Goal: Task Accomplishment & Management: Manage account settings

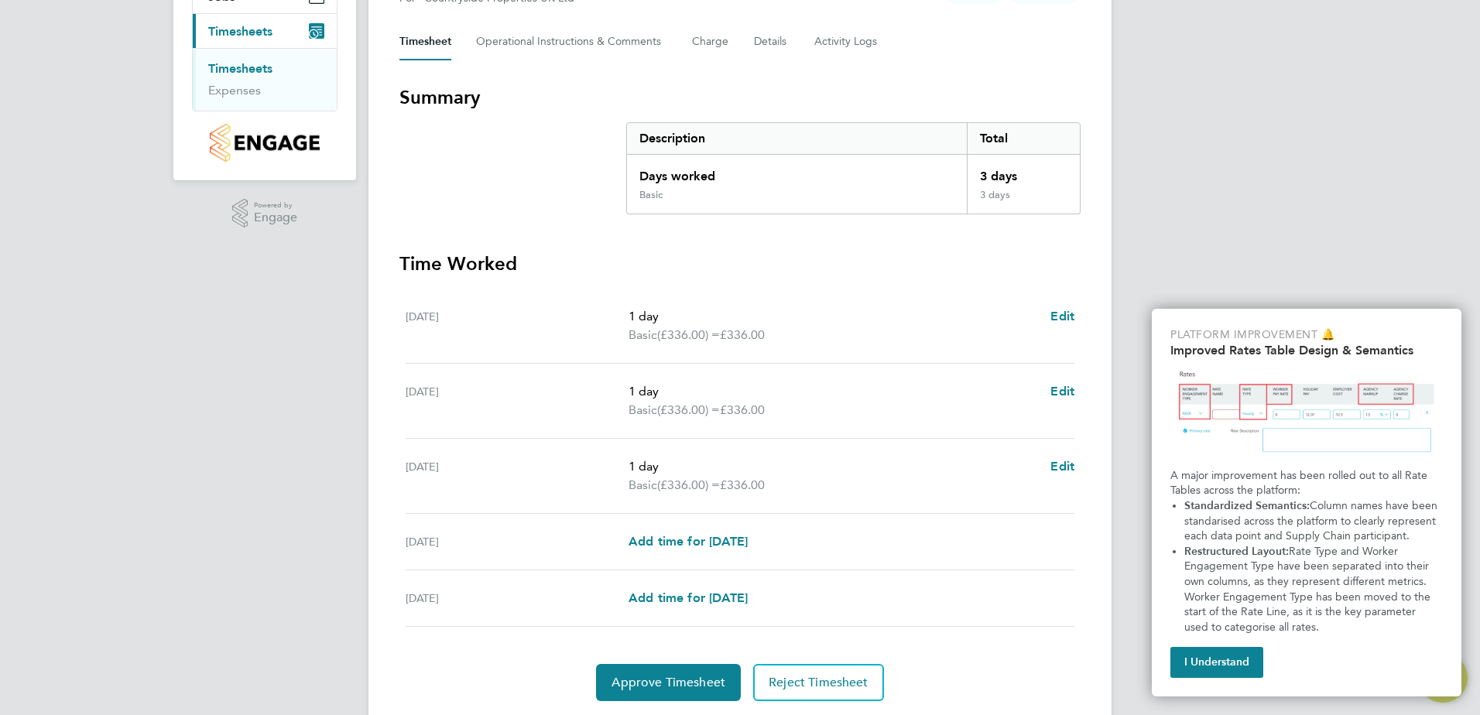
scroll to position [253, 0]
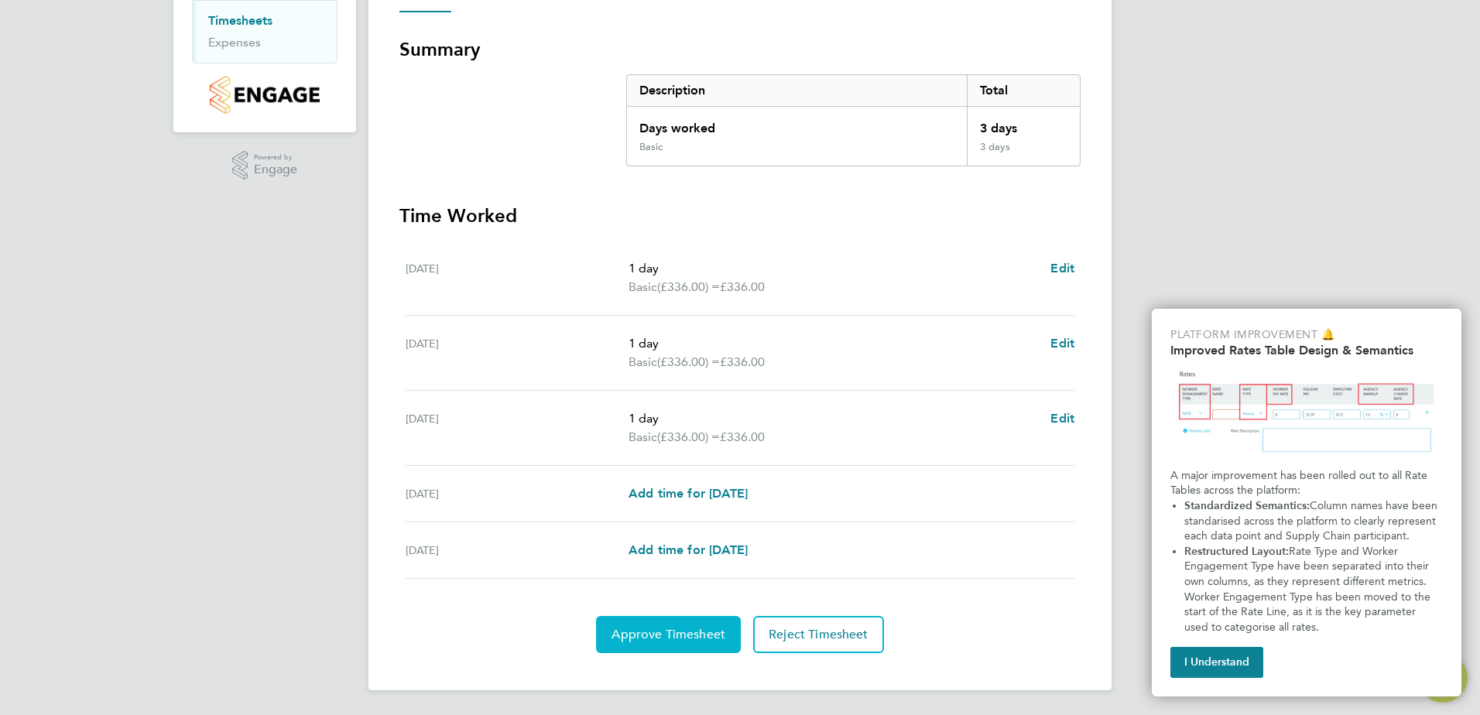
click at [664, 638] on span "Approve Timesheet" at bounding box center [668, 634] width 114 height 15
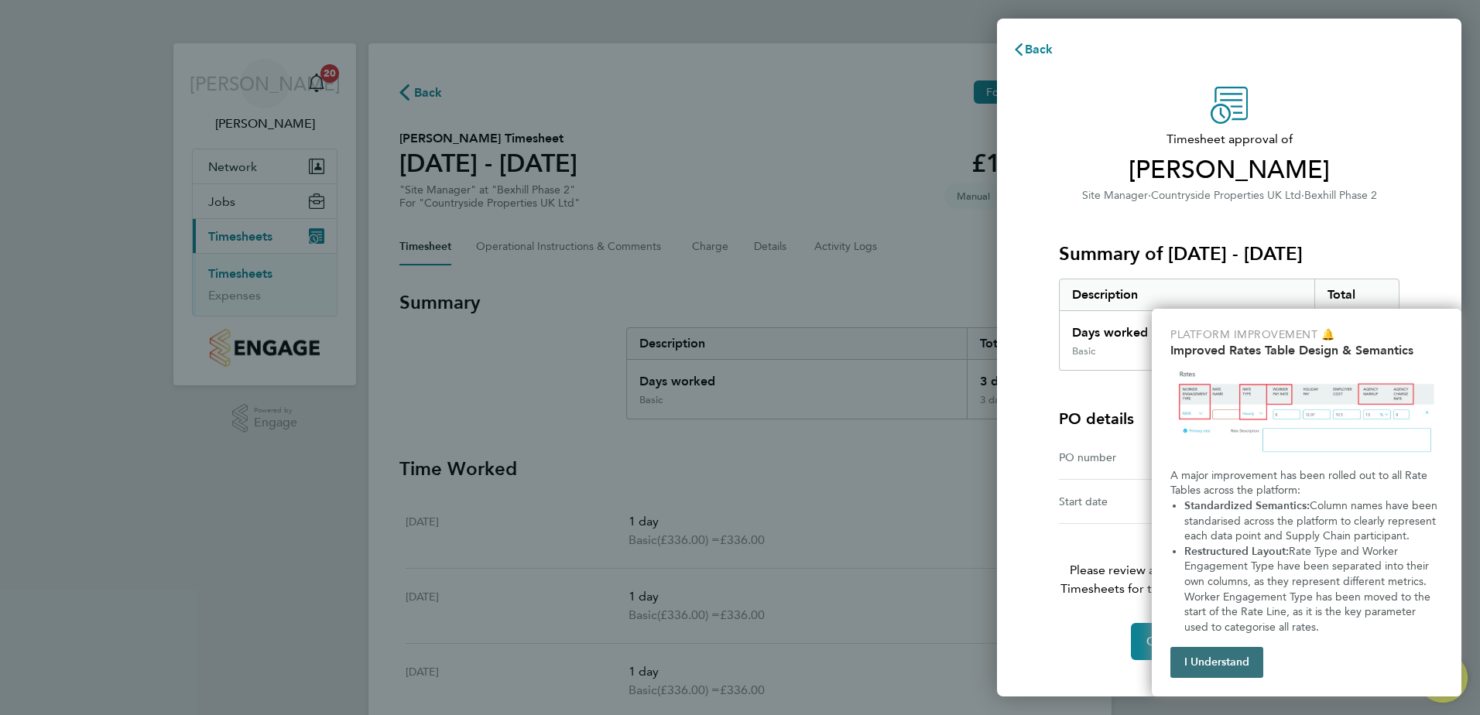
click at [1213, 661] on button "I Understand" at bounding box center [1216, 662] width 93 height 31
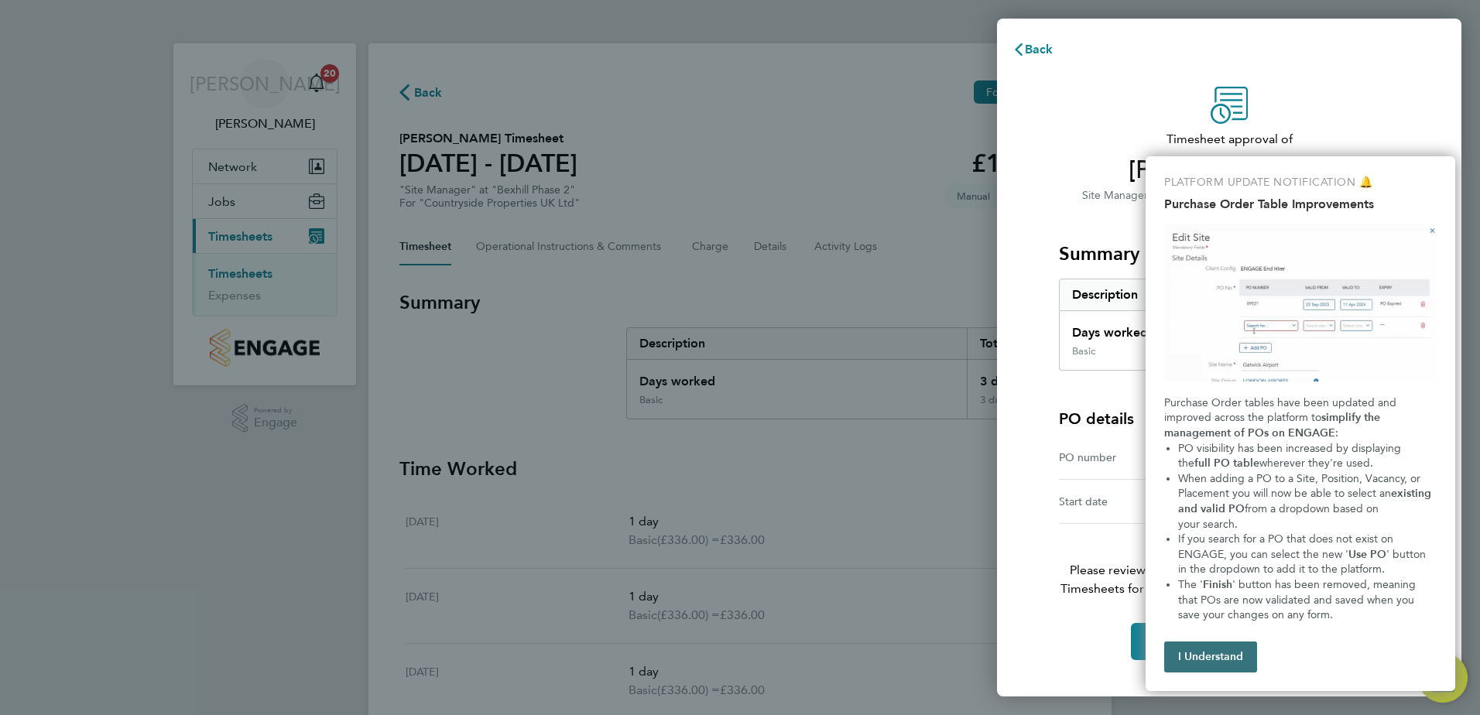
click at [1205, 655] on button "I Understand" at bounding box center [1210, 657] width 93 height 31
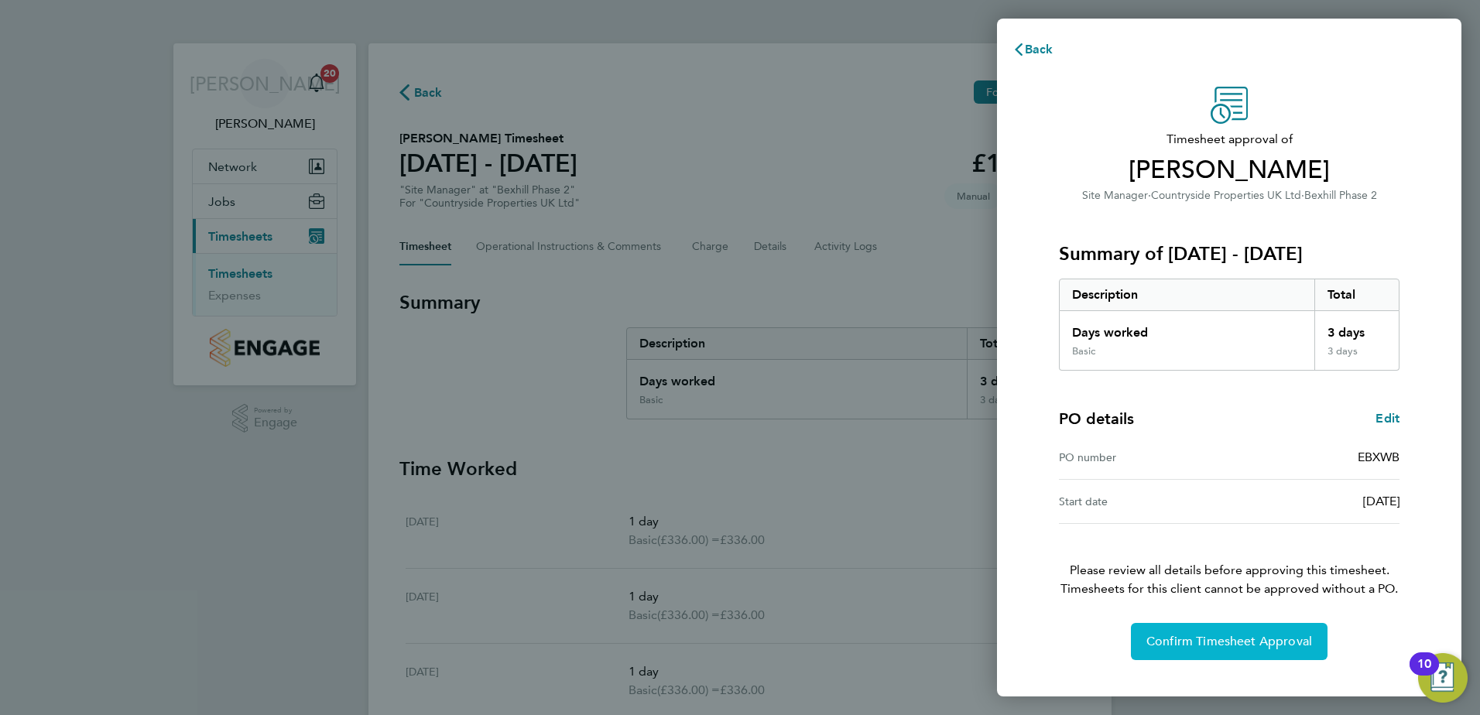
click at [1198, 651] on button "Confirm Timesheet Approval" at bounding box center [1229, 641] width 197 height 37
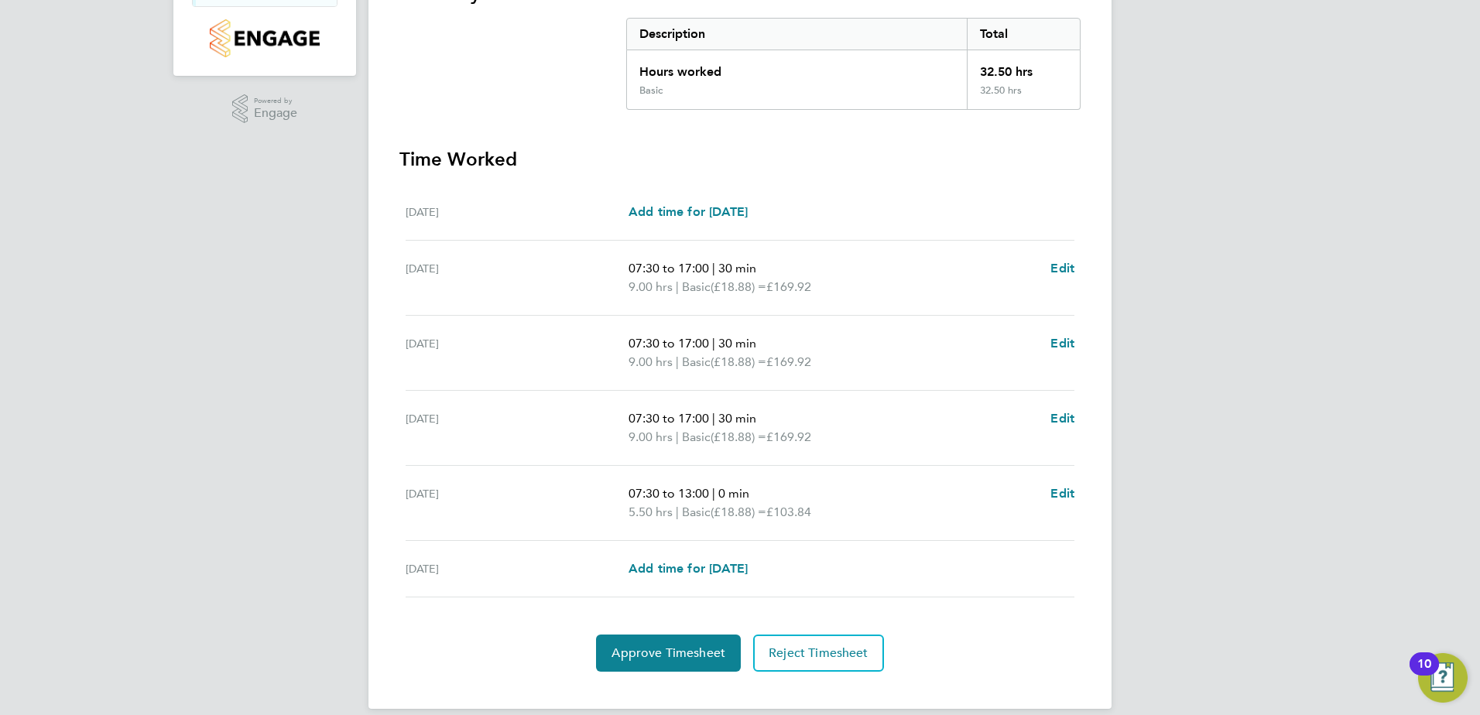
scroll to position [328, 0]
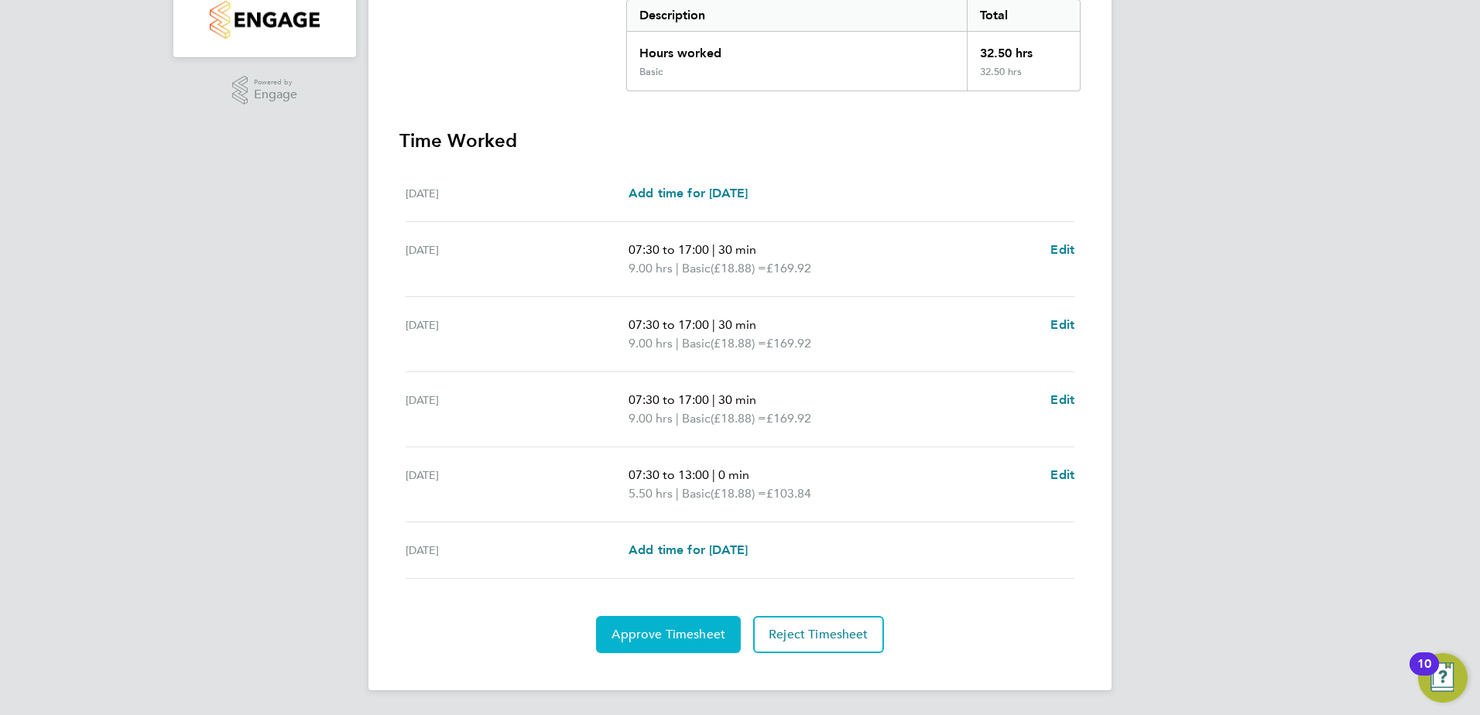
click at [640, 640] on span "Approve Timesheet" at bounding box center [668, 634] width 114 height 15
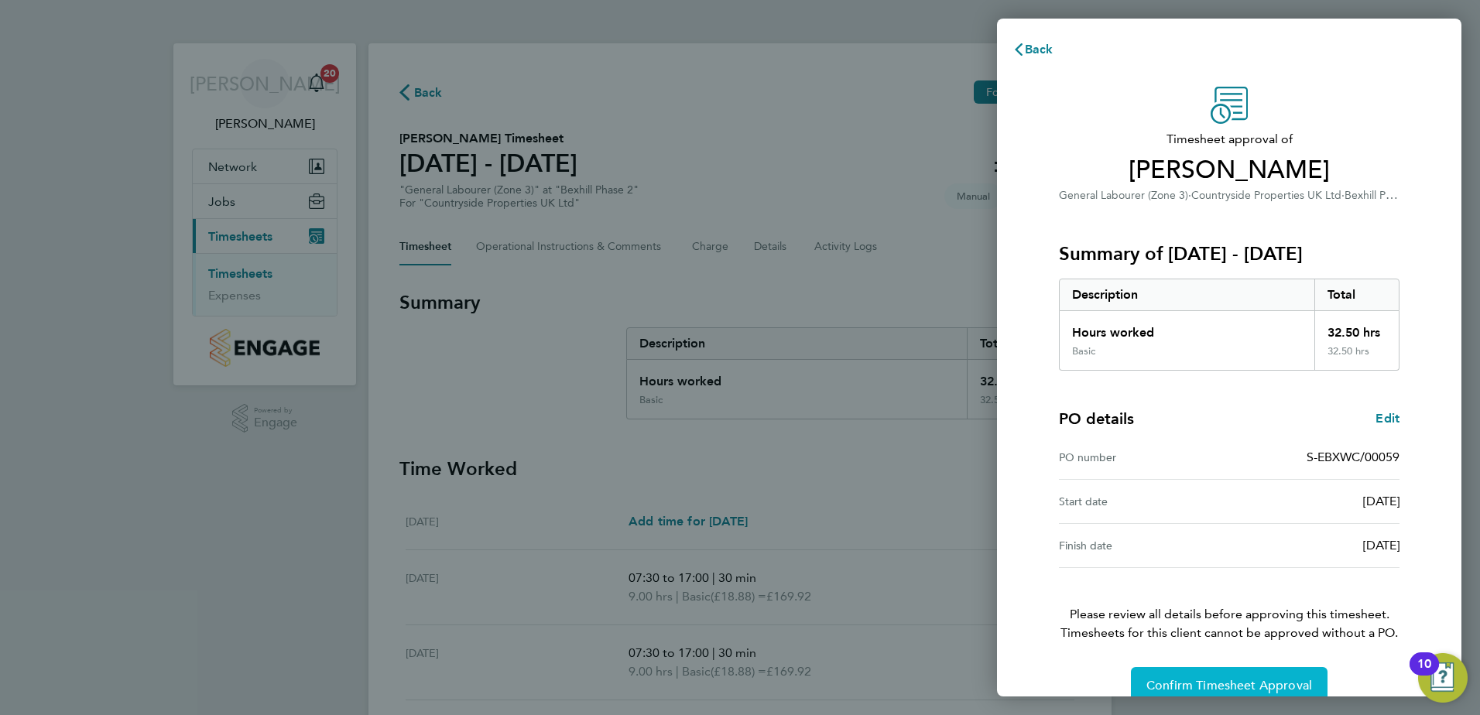
click at [1189, 677] on button "Confirm Timesheet Approval" at bounding box center [1229, 685] width 197 height 37
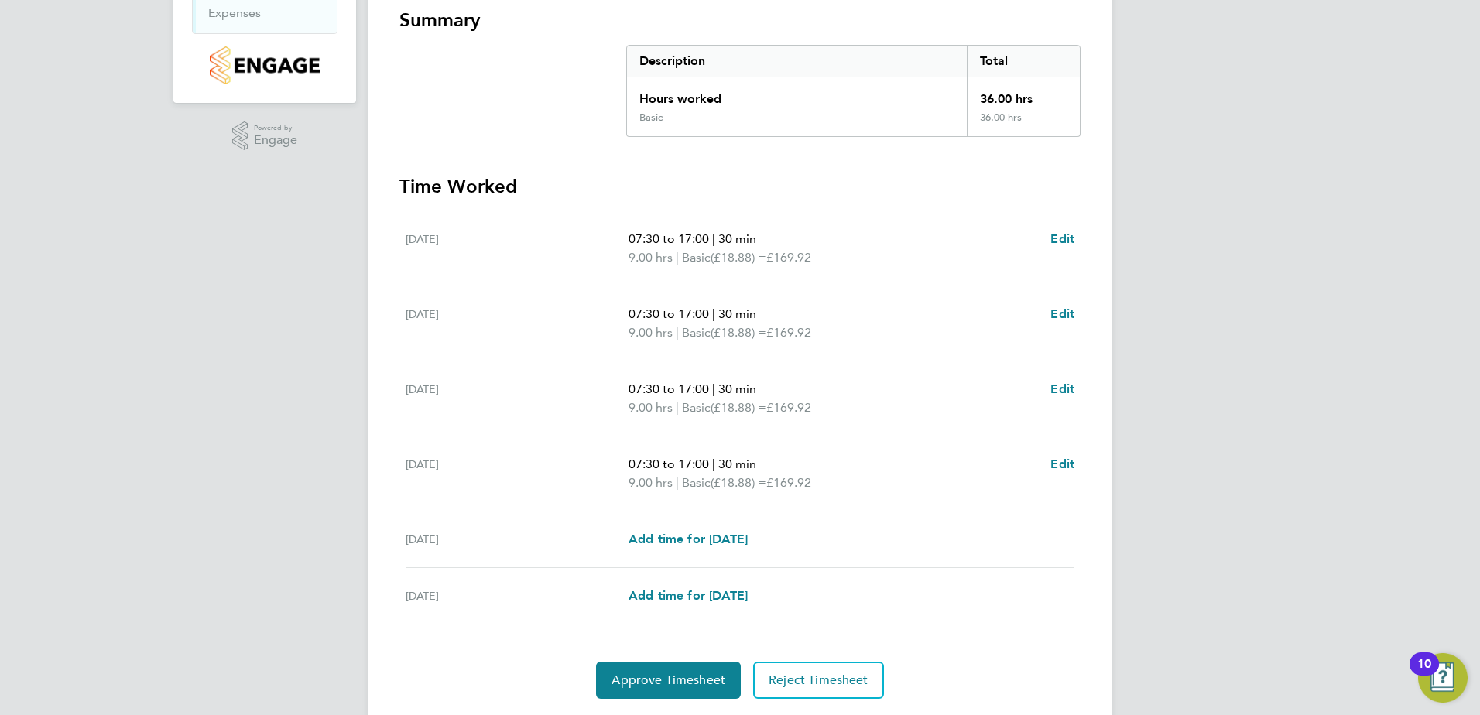
scroll to position [310, 0]
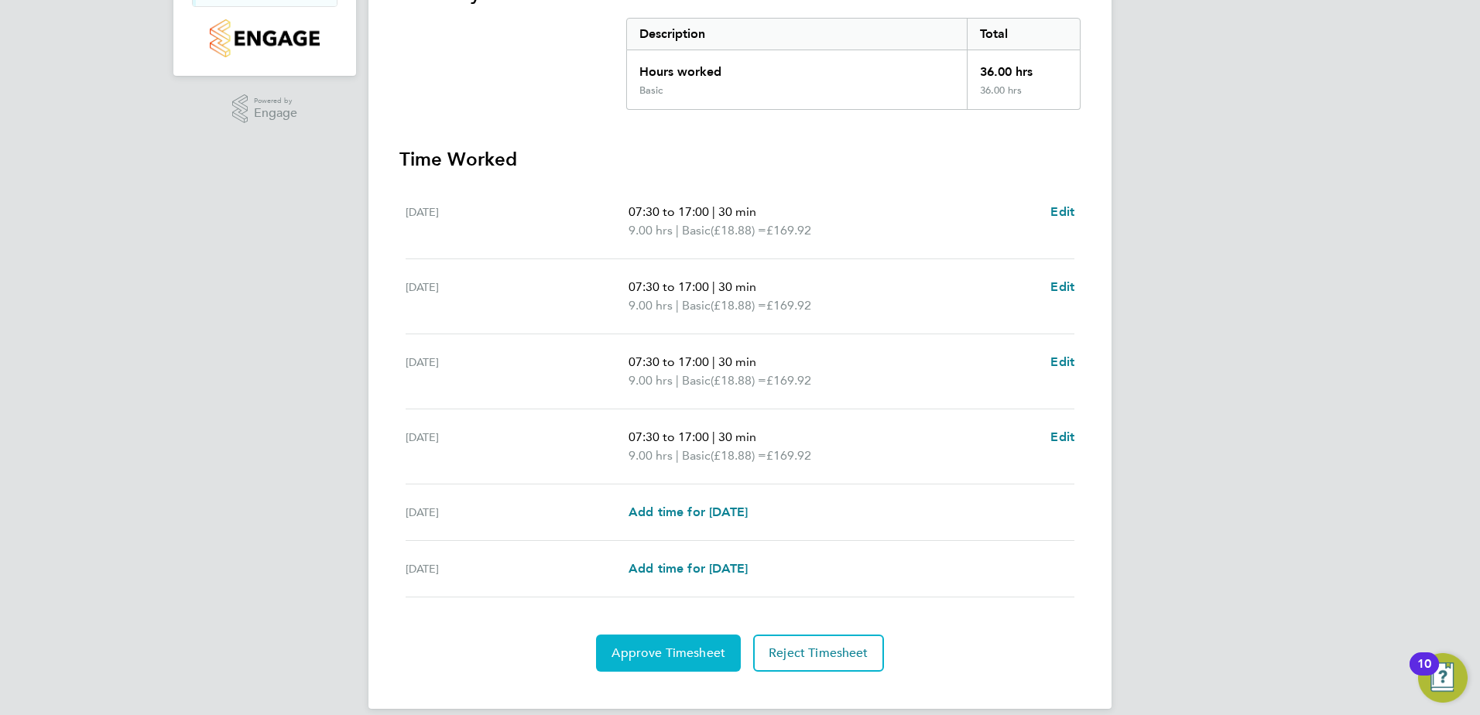
click at [662, 648] on span "Approve Timesheet" at bounding box center [668, 652] width 114 height 15
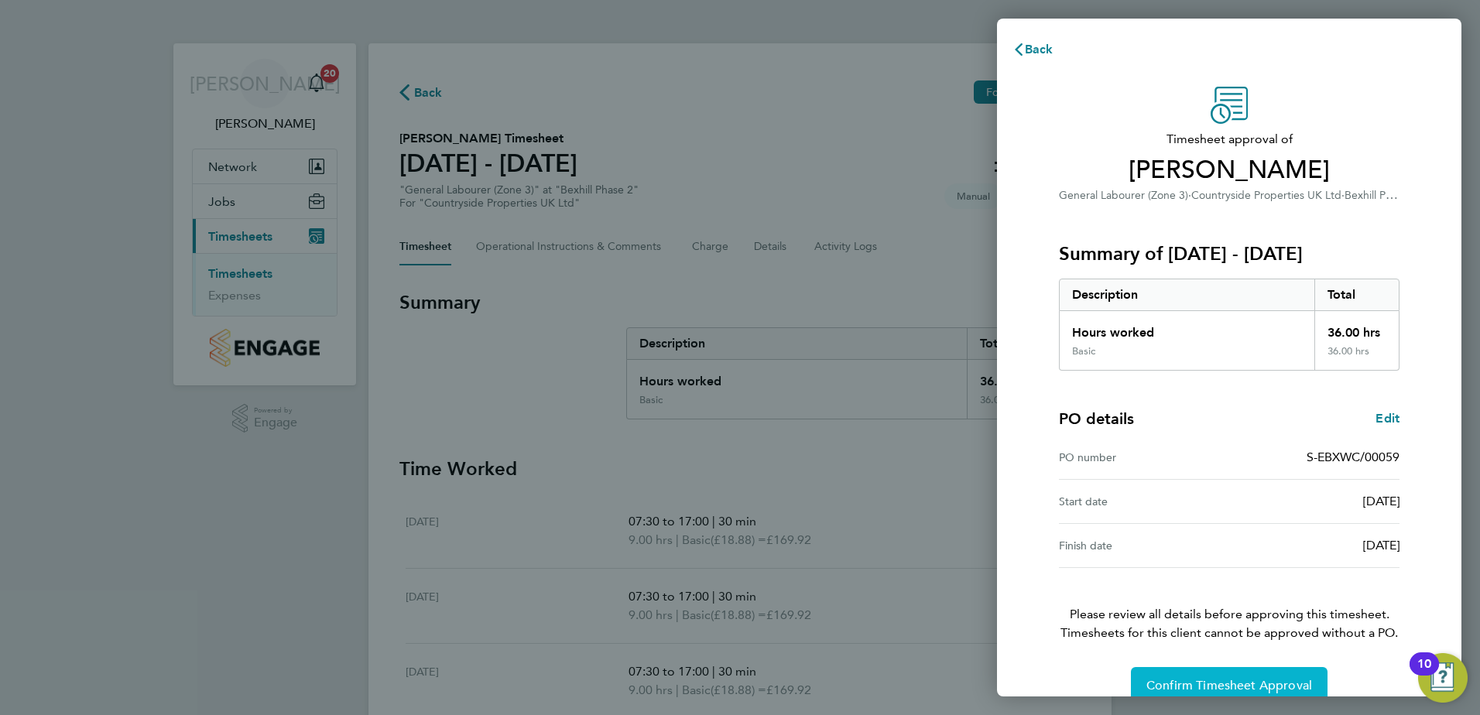
click at [1161, 677] on button "Confirm Timesheet Approval" at bounding box center [1229, 685] width 197 height 37
click at [1194, 683] on span "Confirm Timesheet Approval" at bounding box center [1229, 685] width 166 height 15
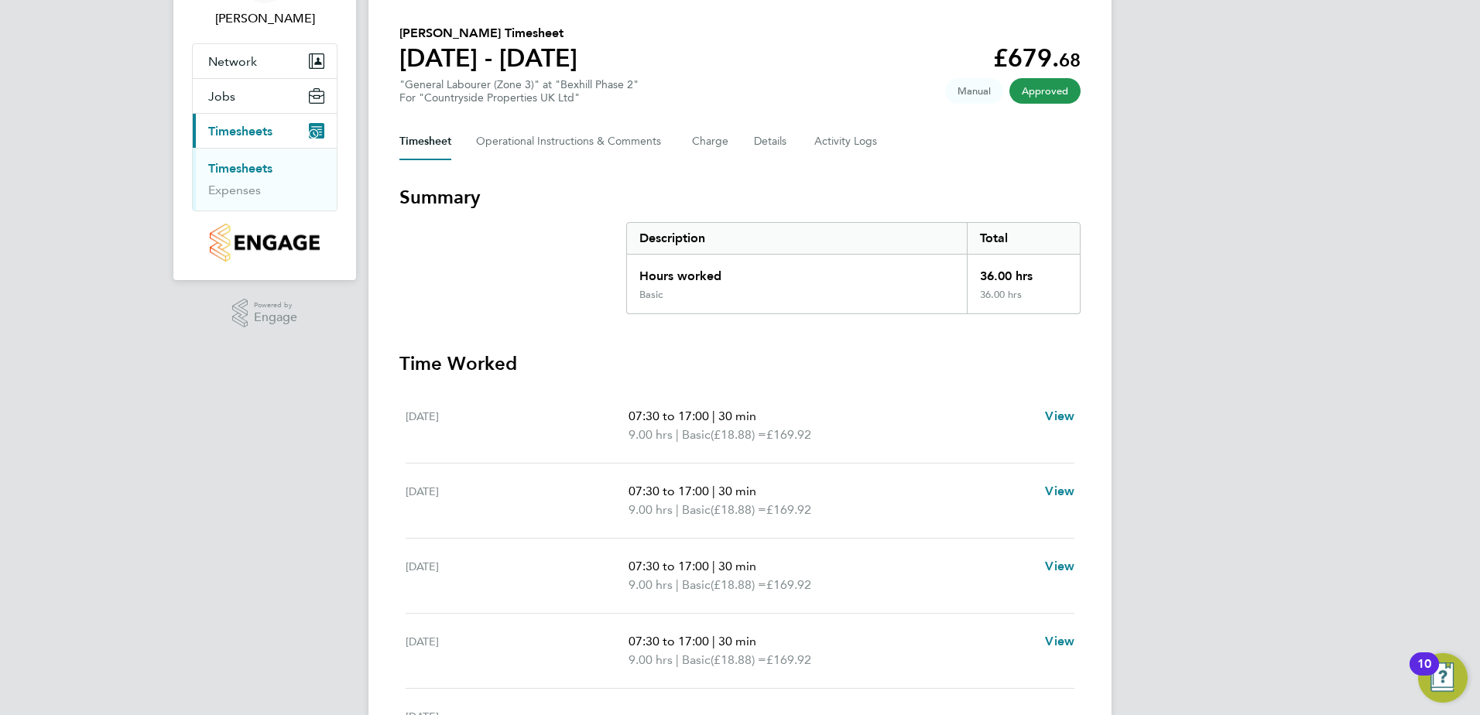
scroll to position [99, 0]
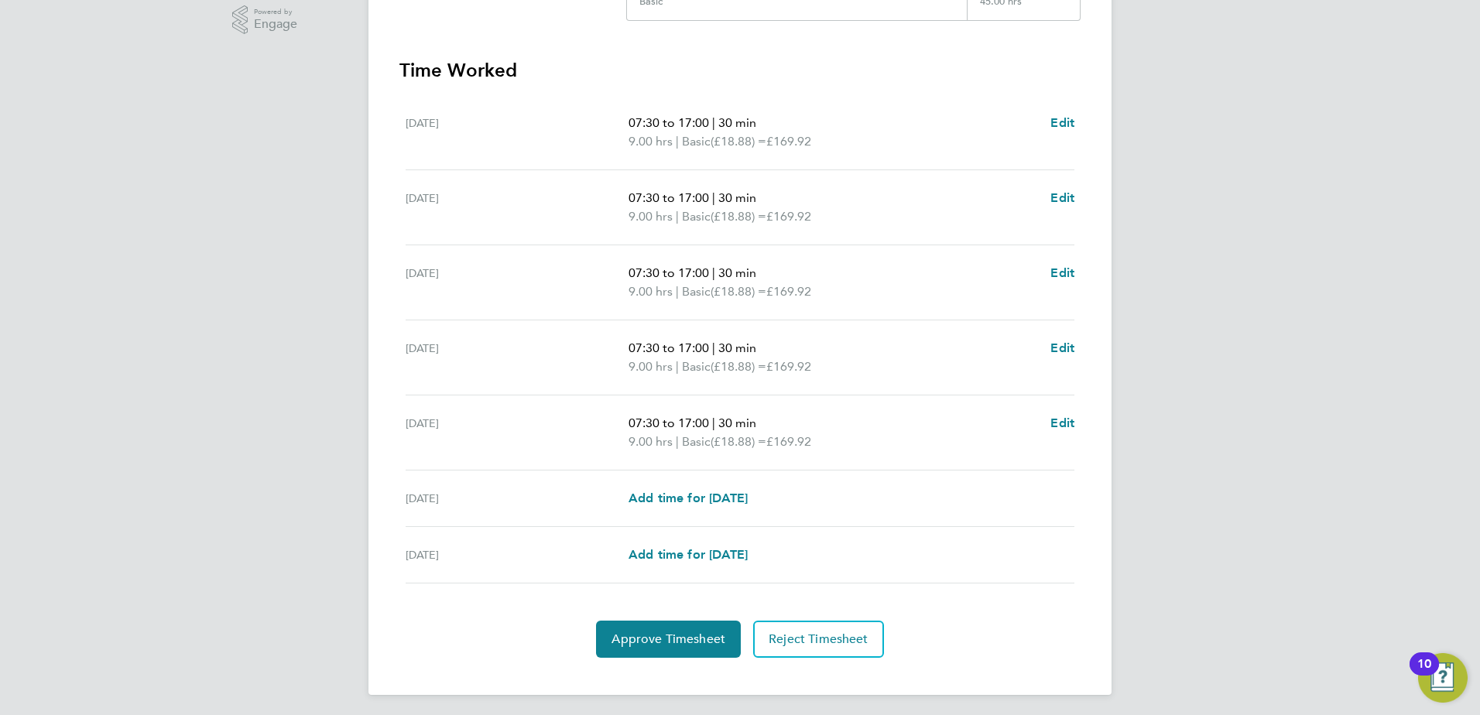
scroll to position [403, 0]
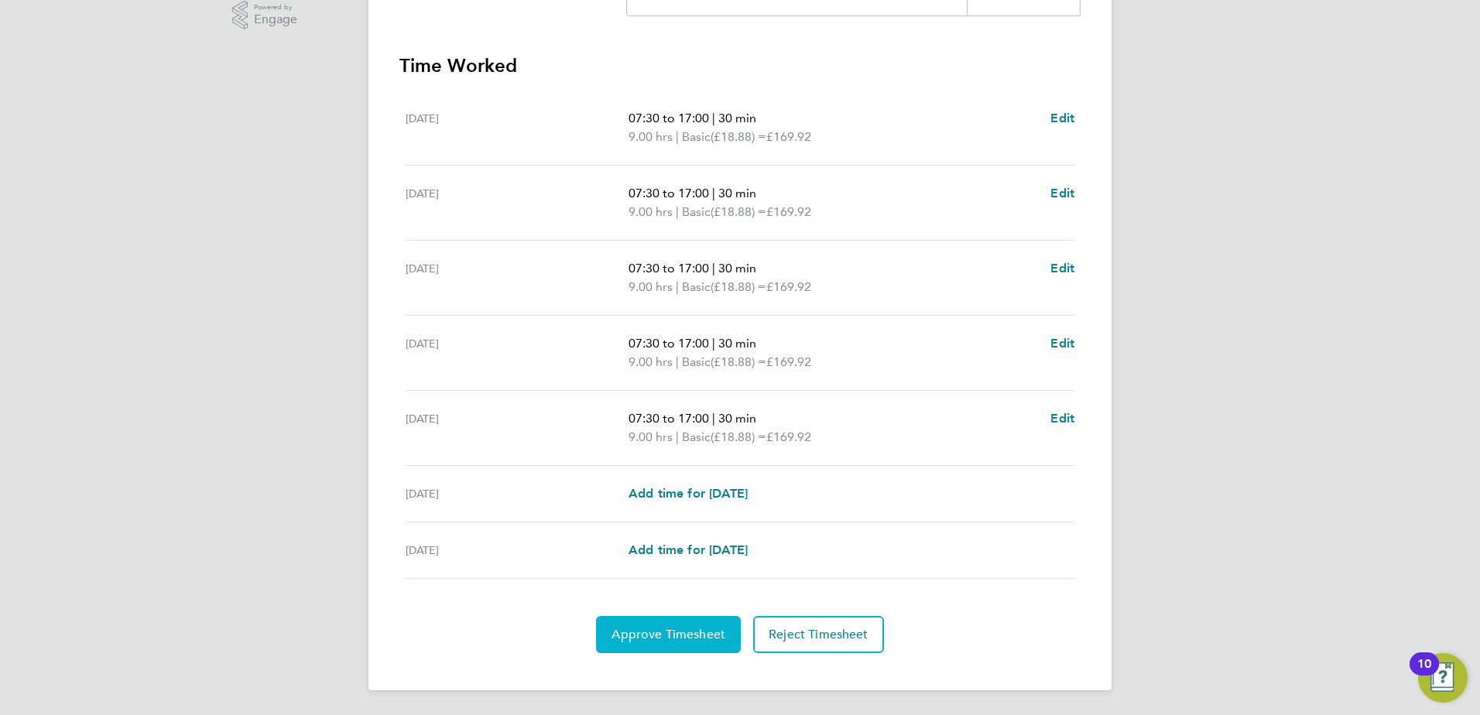
click at [689, 637] on span "Approve Timesheet" at bounding box center [668, 634] width 114 height 15
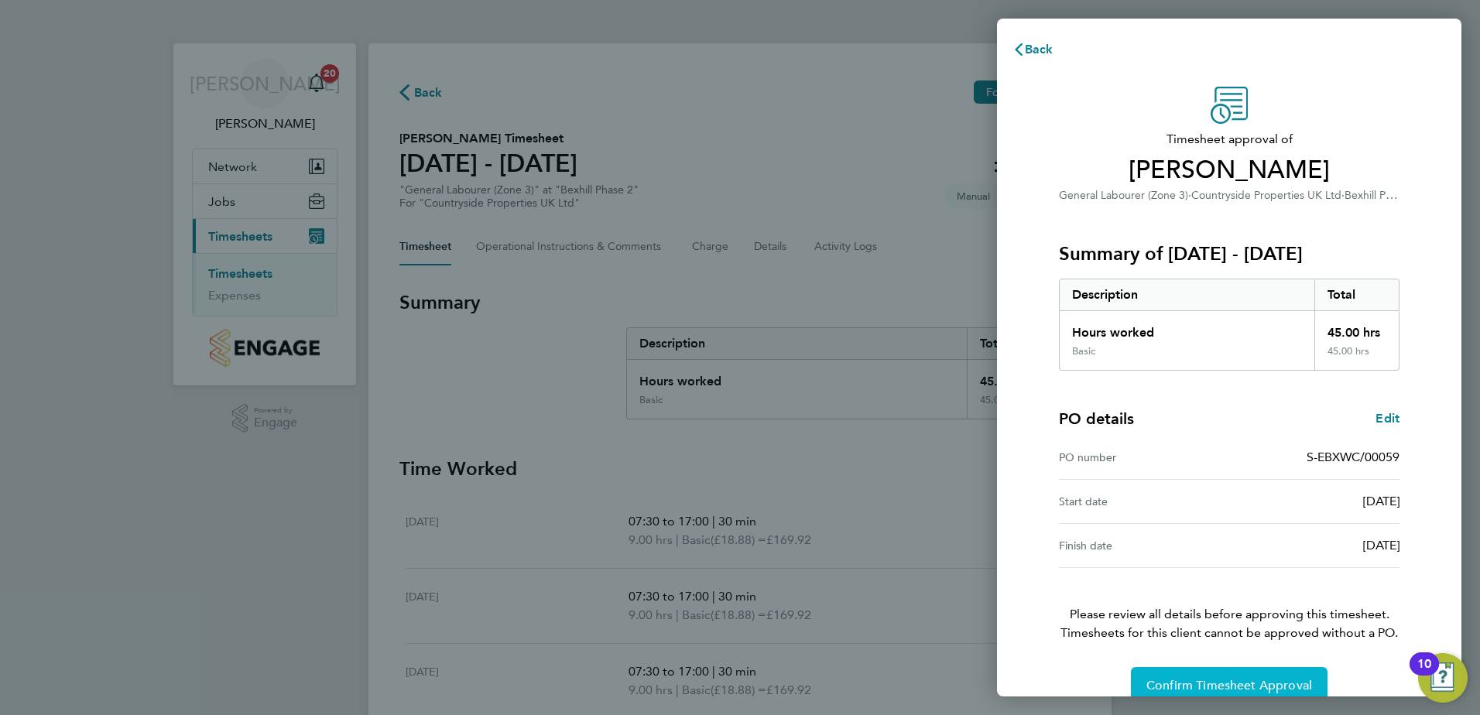
click at [1197, 688] on span "Confirm Timesheet Approval" at bounding box center [1229, 685] width 166 height 15
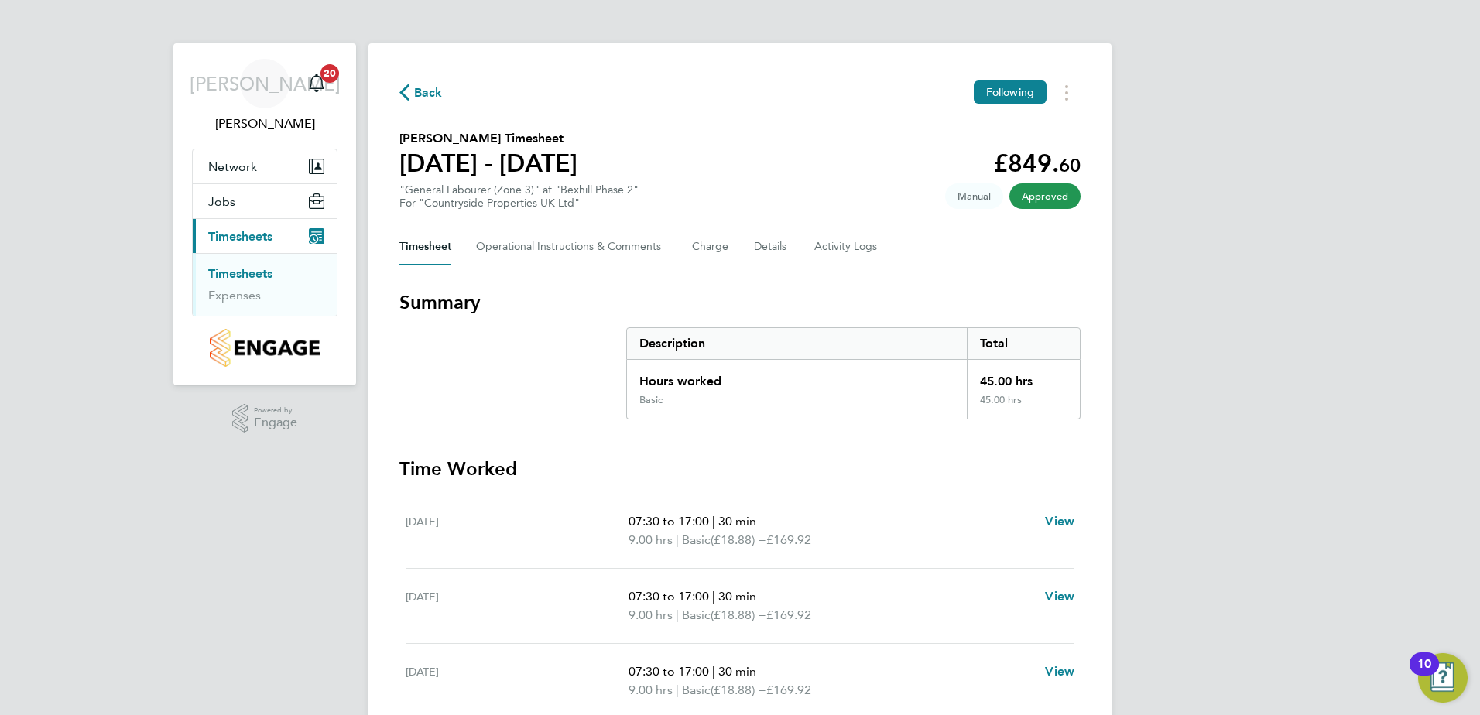
click at [1028, 201] on span "Approved" at bounding box center [1044, 196] width 71 height 26
click at [1033, 200] on span "Approved" at bounding box center [1044, 196] width 71 height 26
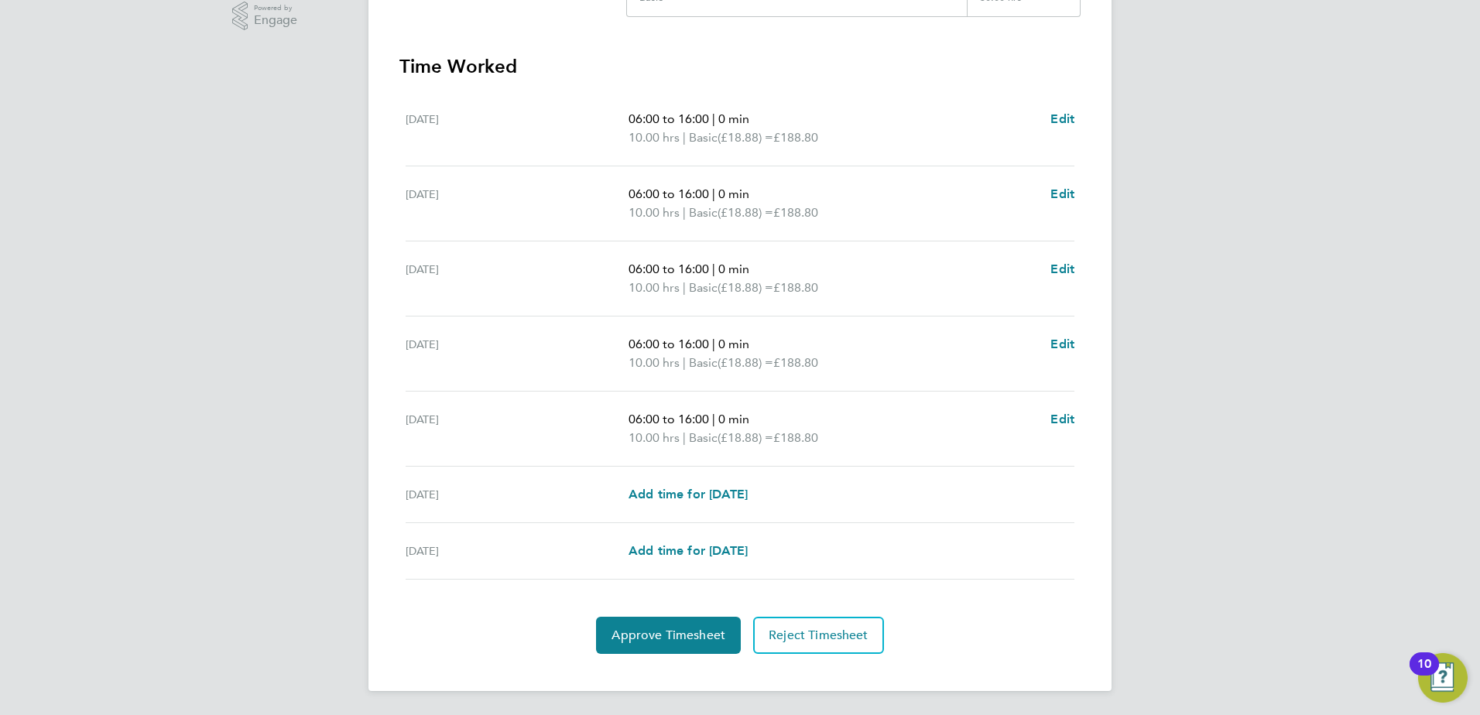
scroll to position [403, 0]
click at [676, 624] on button "Approve Timesheet" at bounding box center [668, 634] width 145 height 37
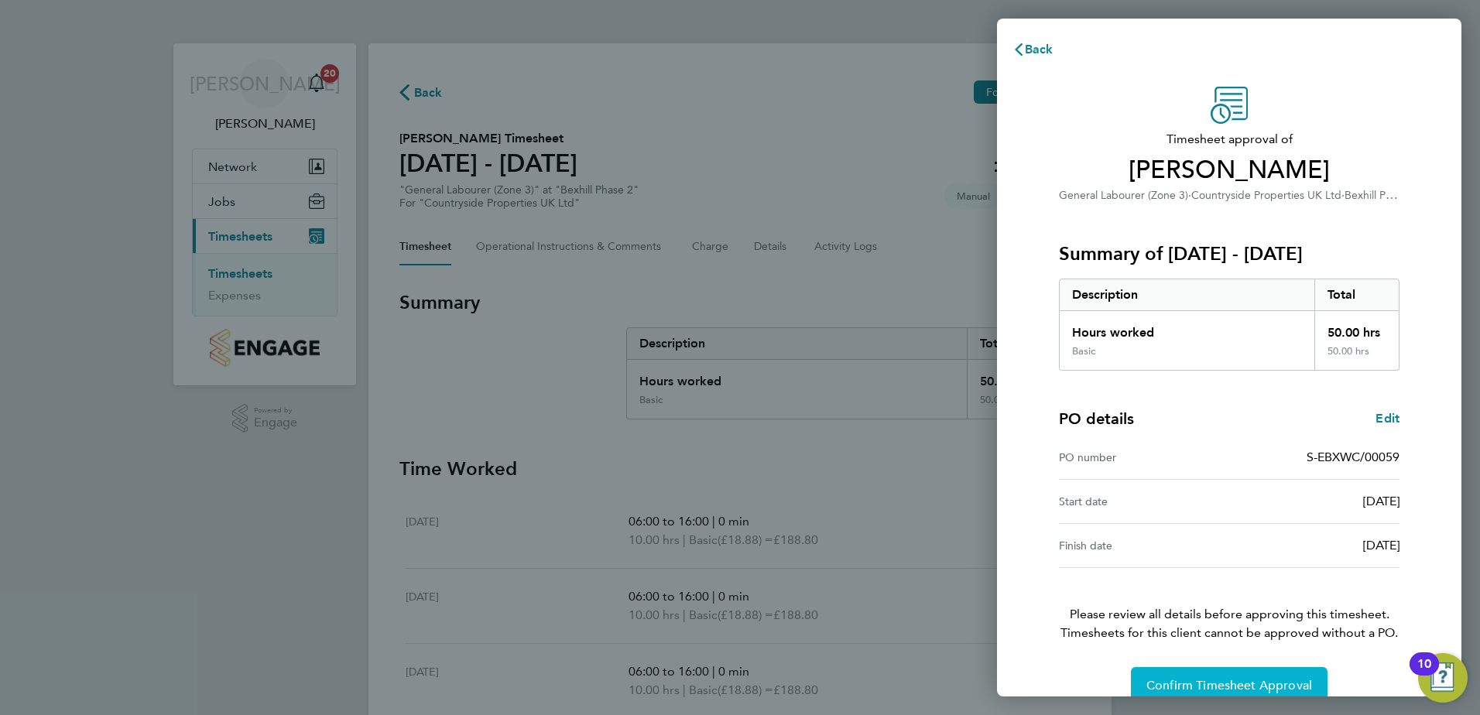
click at [1213, 679] on span "Confirm Timesheet Approval" at bounding box center [1229, 685] width 166 height 15
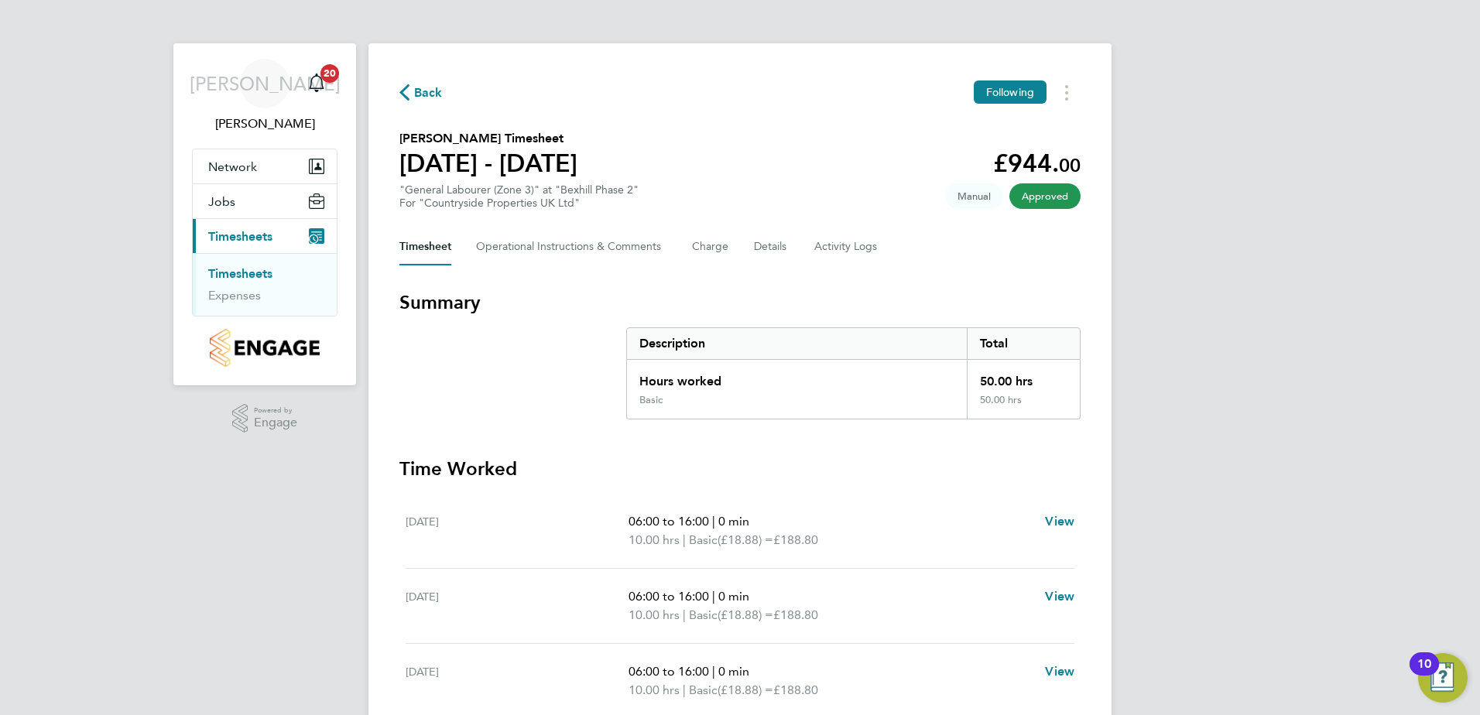
click at [1022, 192] on span "Approved" at bounding box center [1044, 196] width 71 height 26
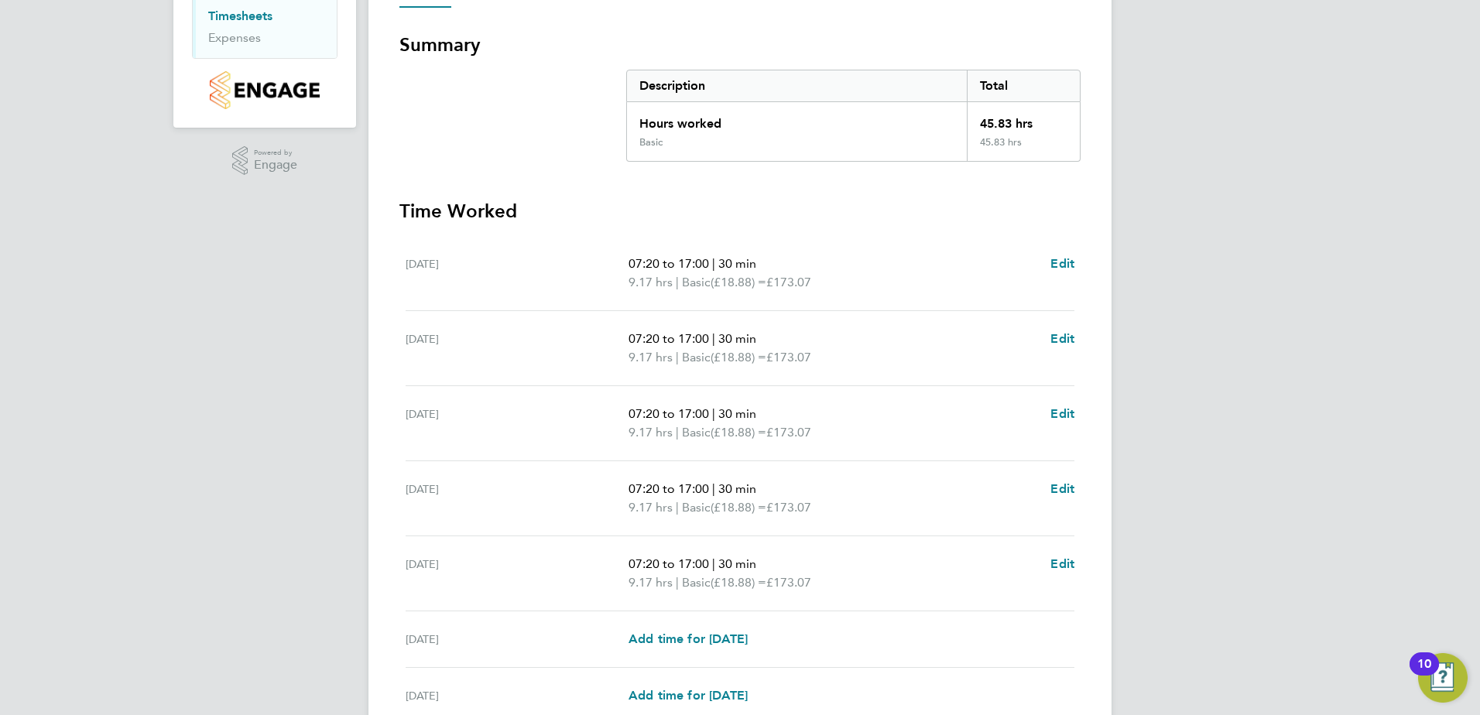
scroll to position [387, 0]
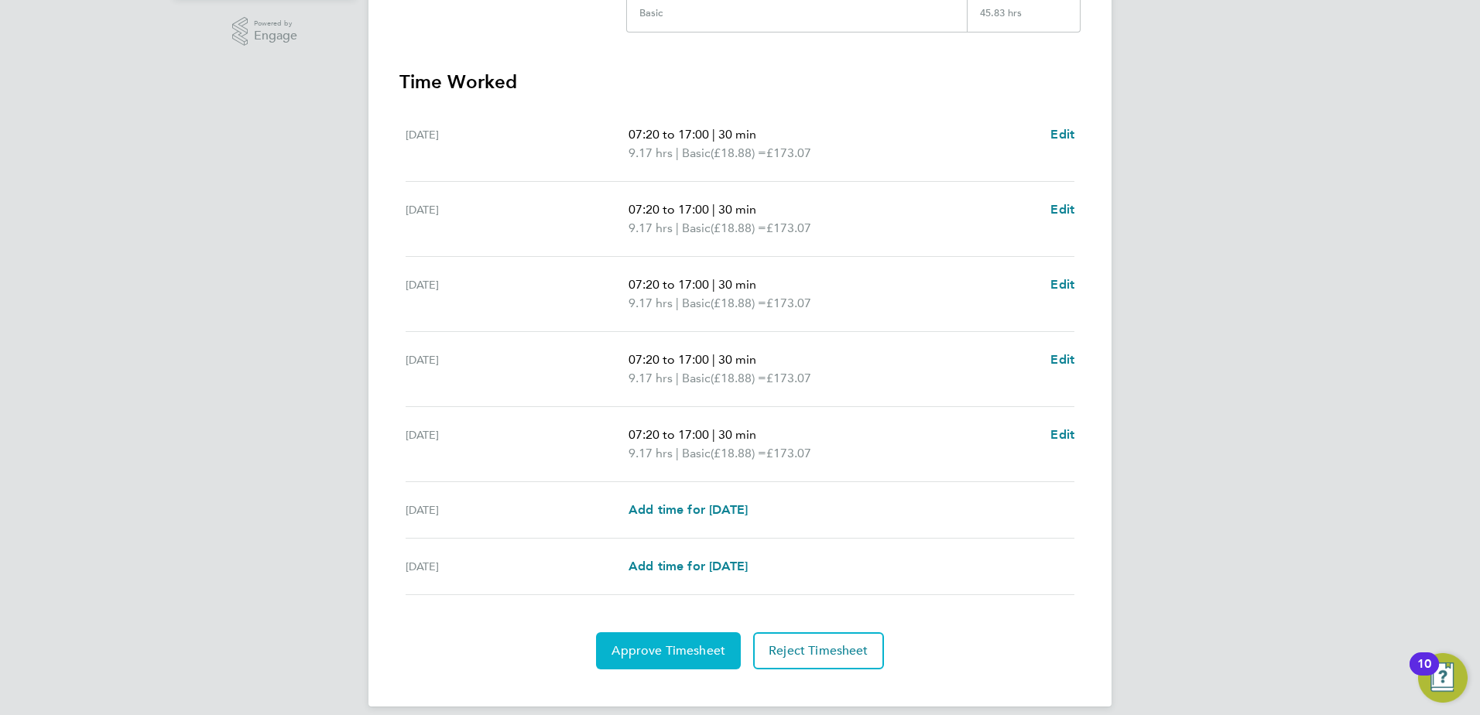
click at [669, 643] on span "Approve Timesheet" at bounding box center [668, 650] width 114 height 15
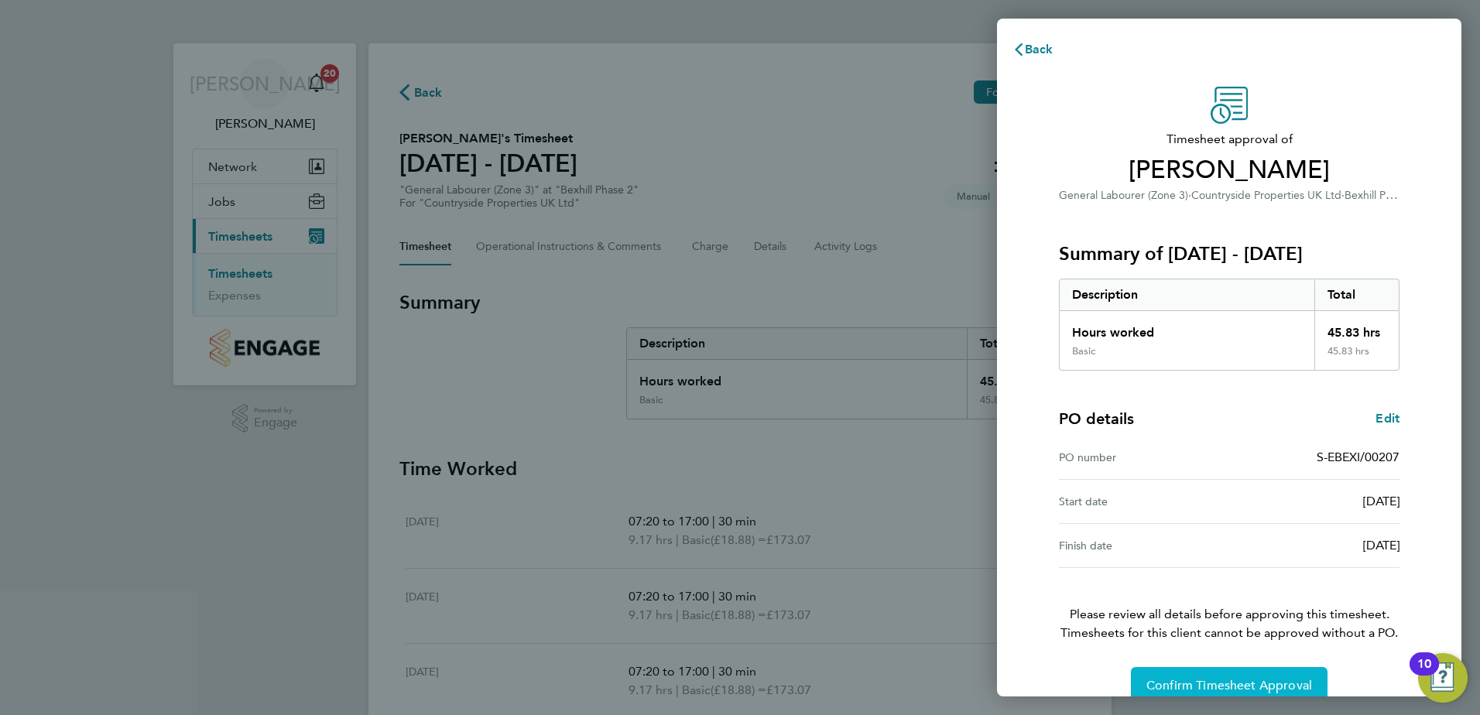
click at [1181, 674] on button "Confirm Timesheet Approval" at bounding box center [1229, 685] width 197 height 37
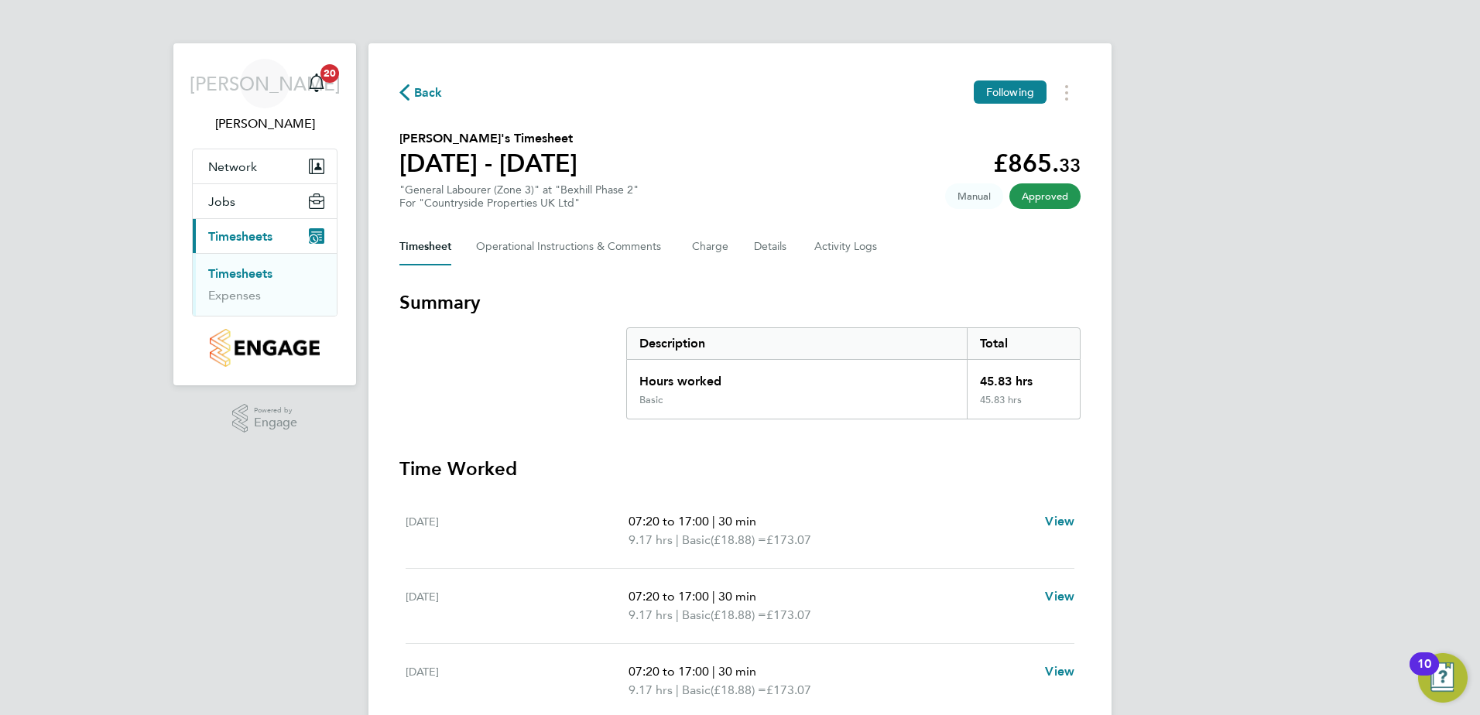
click at [1032, 199] on span "Approved" at bounding box center [1044, 196] width 71 height 26
click at [1028, 201] on span "Approved" at bounding box center [1044, 196] width 71 height 26
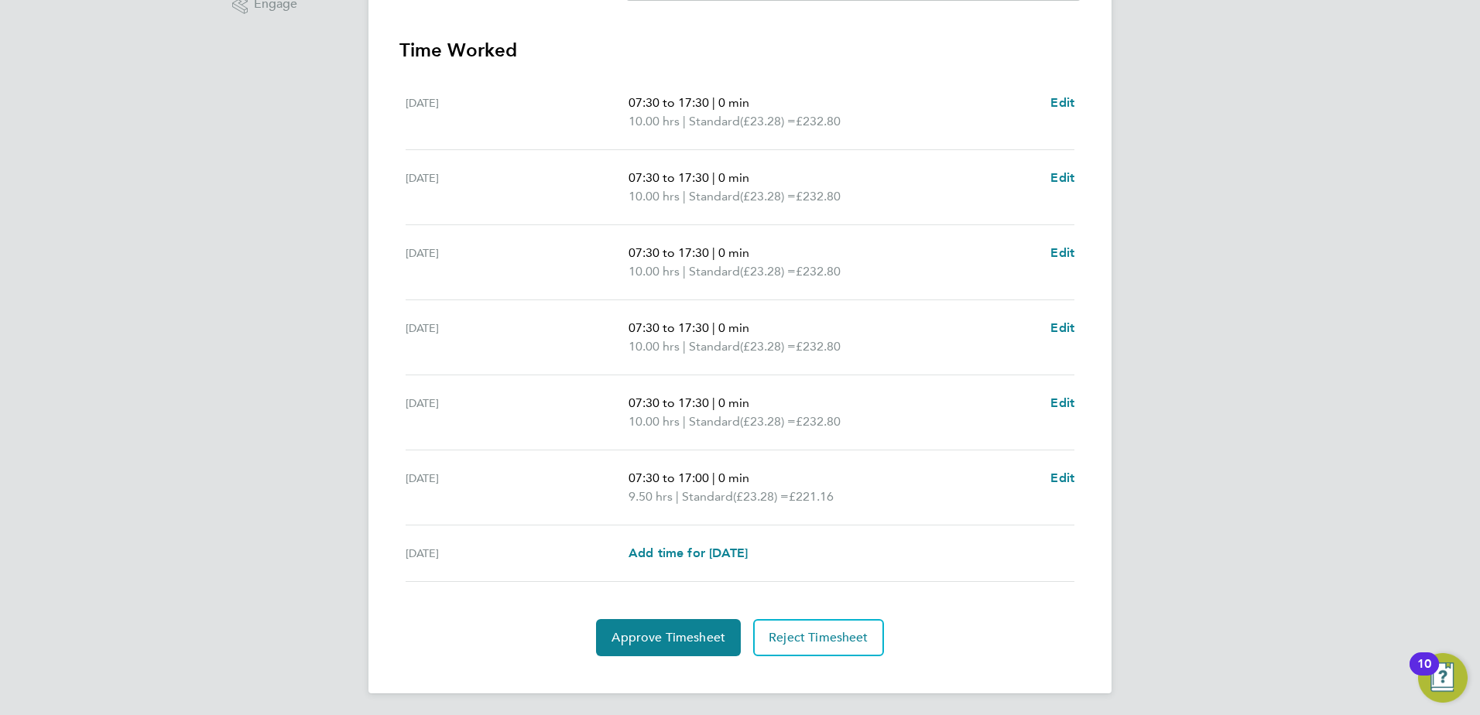
scroll to position [422, 0]
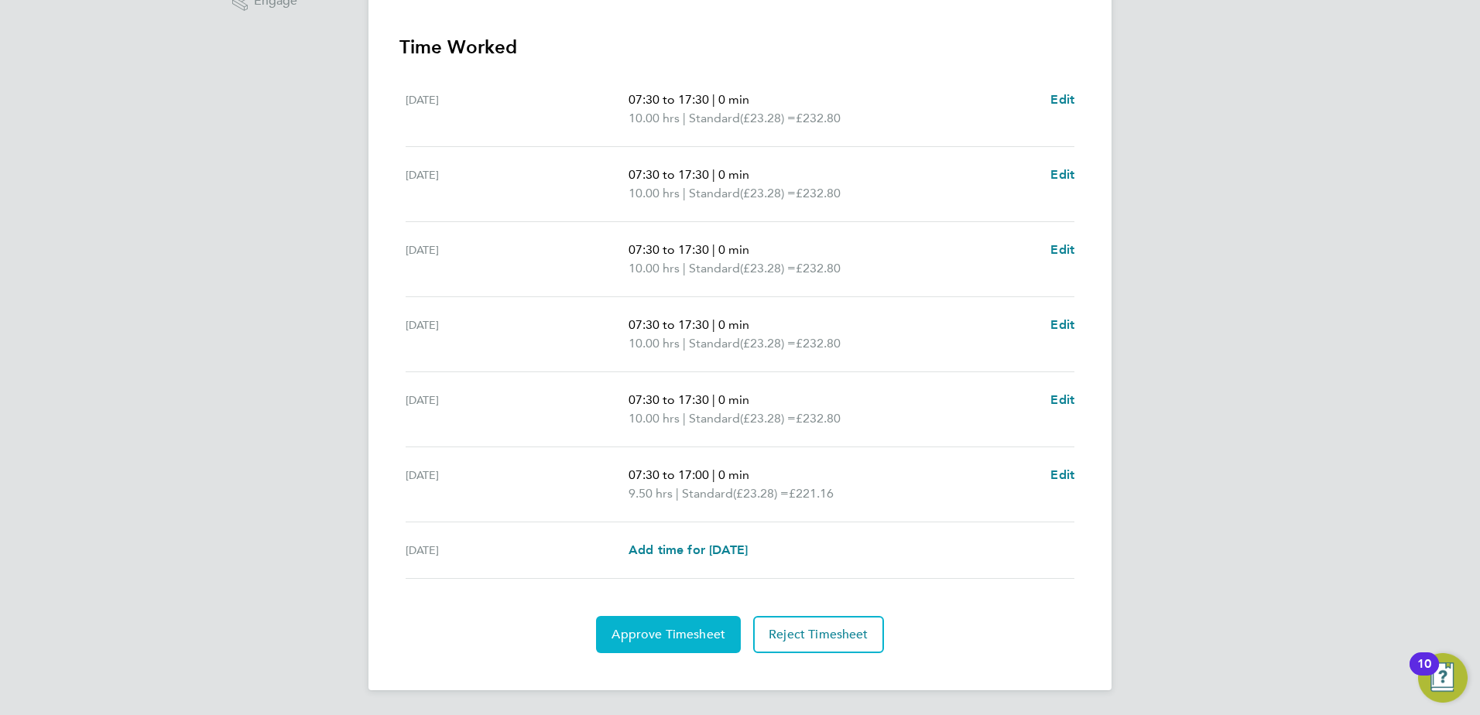
click at [664, 638] on span "Approve Timesheet" at bounding box center [668, 634] width 114 height 15
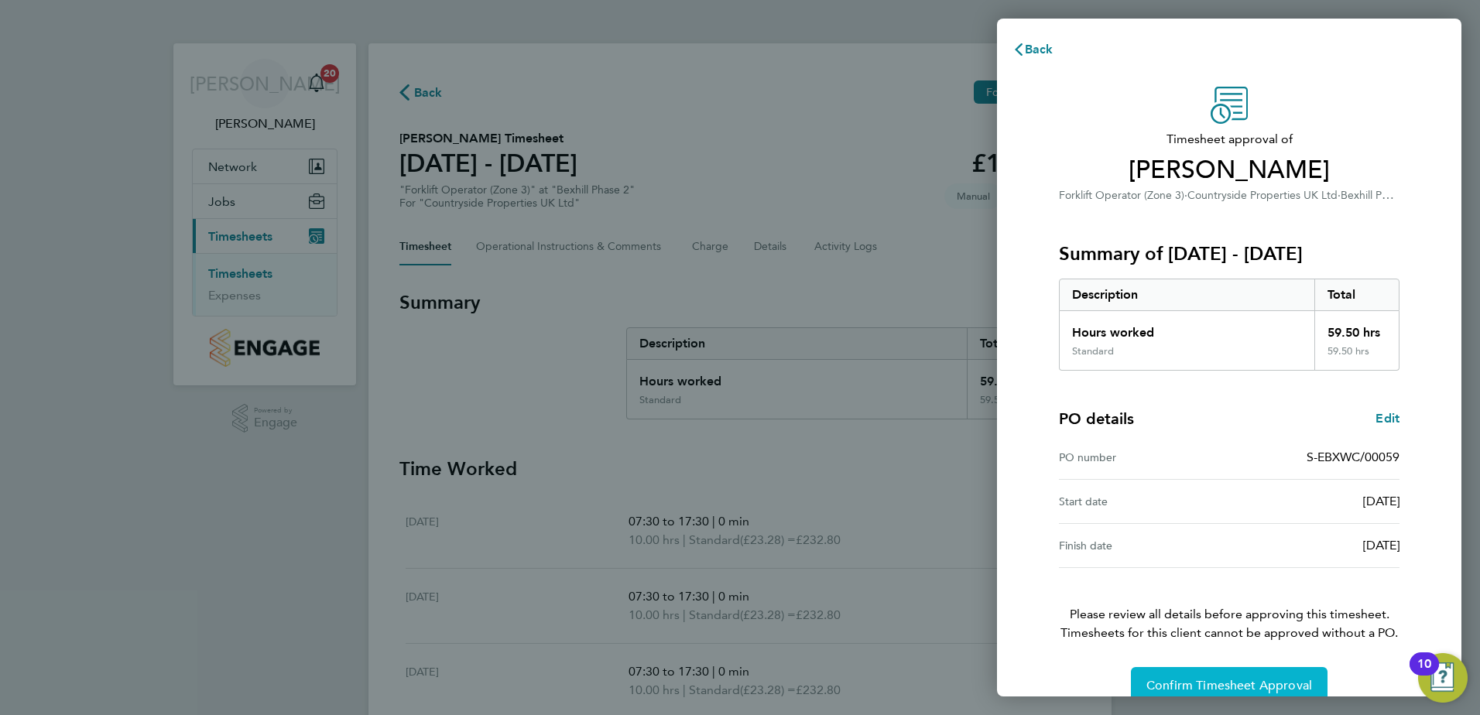
click at [1166, 677] on button "Confirm Timesheet Approval" at bounding box center [1229, 685] width 197 height 37
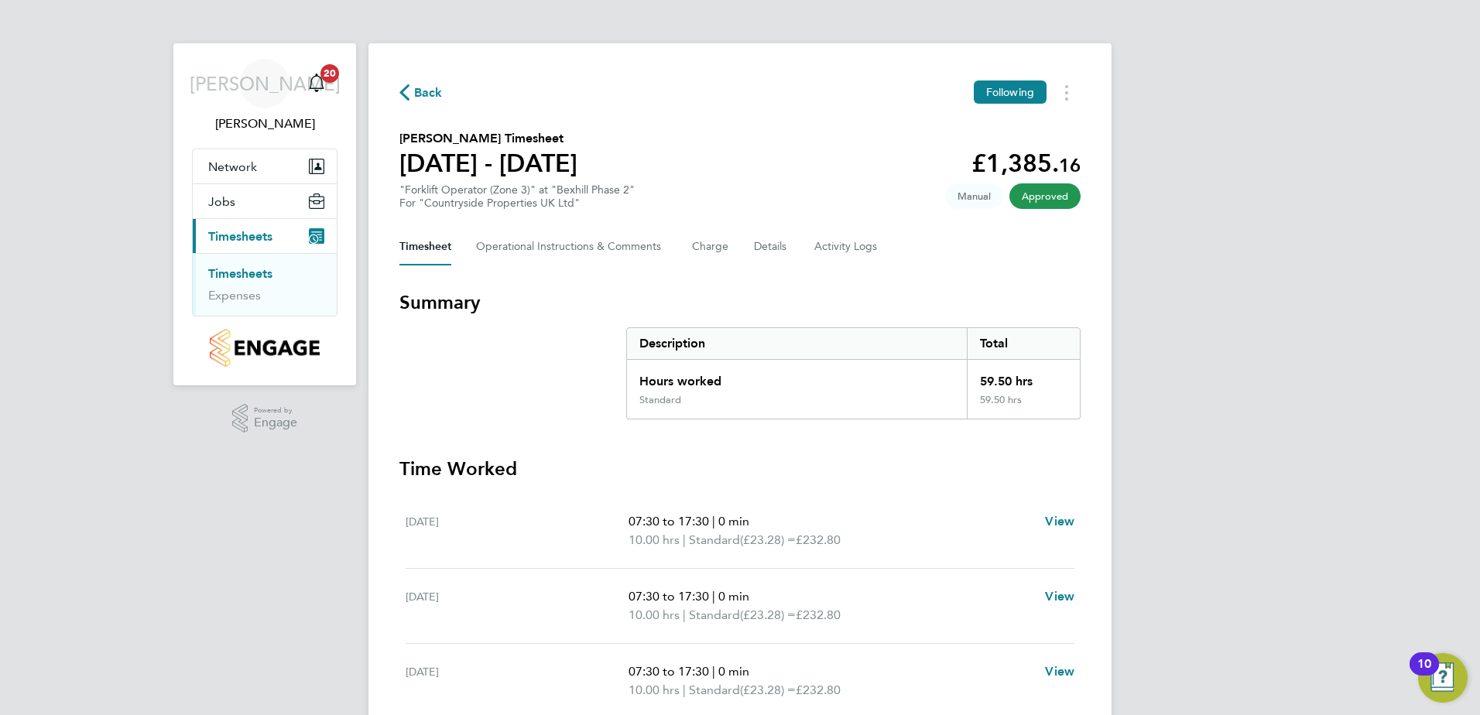
click at [1031, 193] on span "Approved" at bounding box center [1044, 196] width 71 height 26
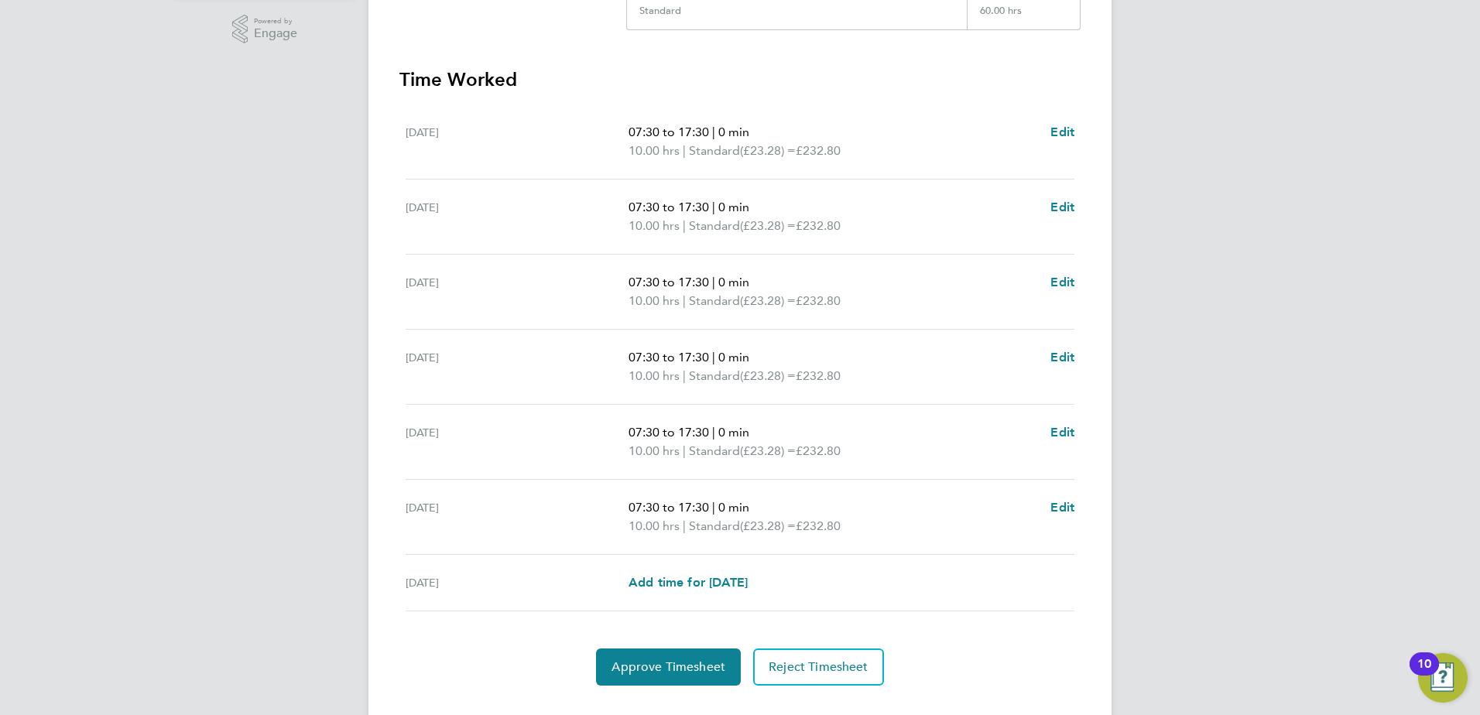
scroll to position [422, 0]
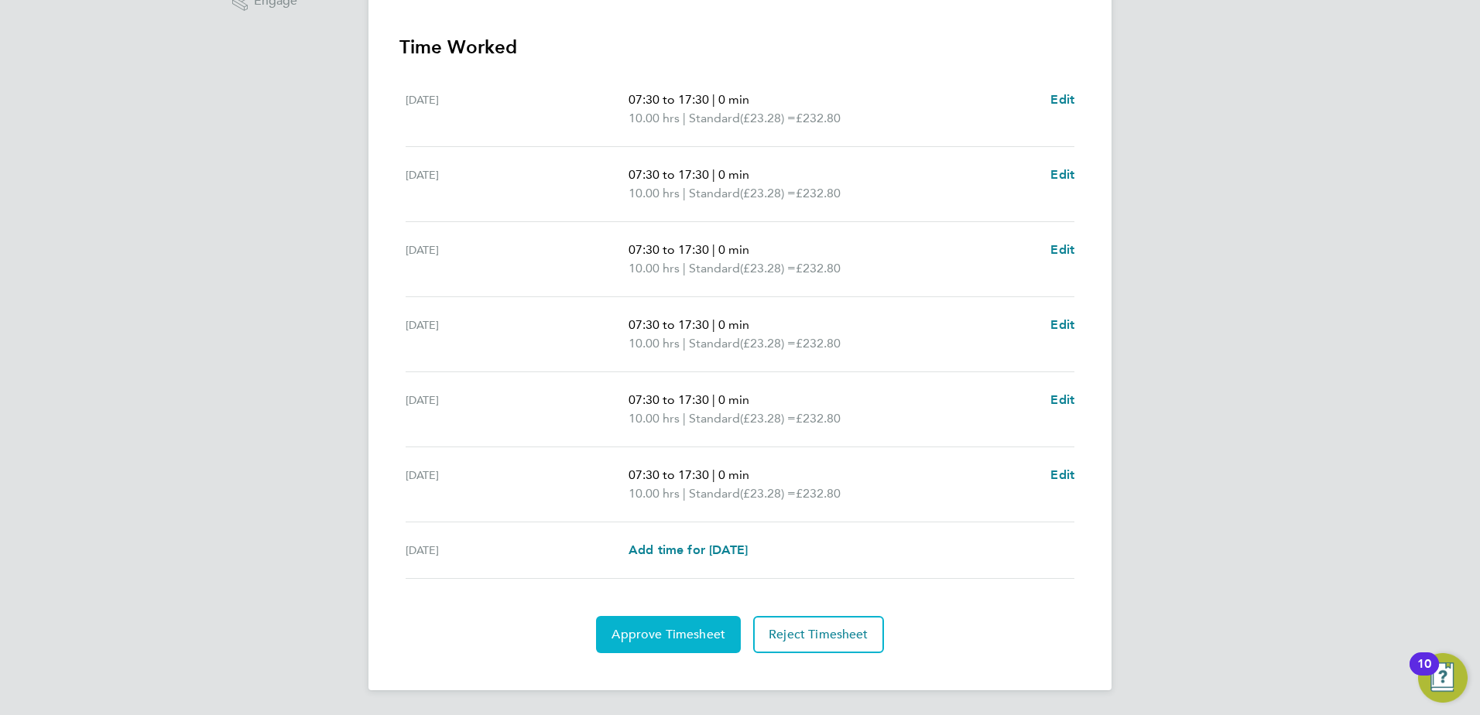
click at [669, 629] on span "Approve Timesheet" at bounding box center [668, 634] width 114 height 15
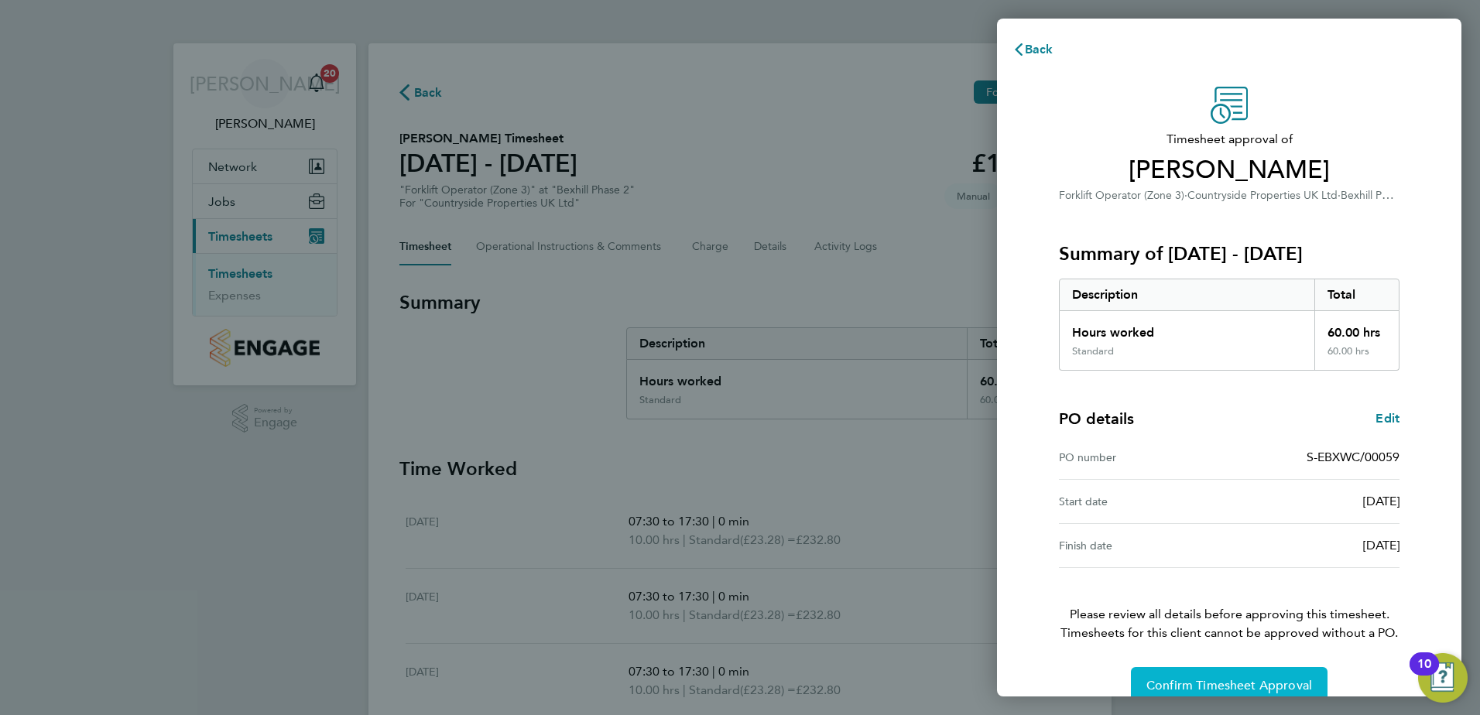
click at [1179, 679] on span "Confirm Timesheet Approval" at bounding box center [1229, 685] width 166 height 15
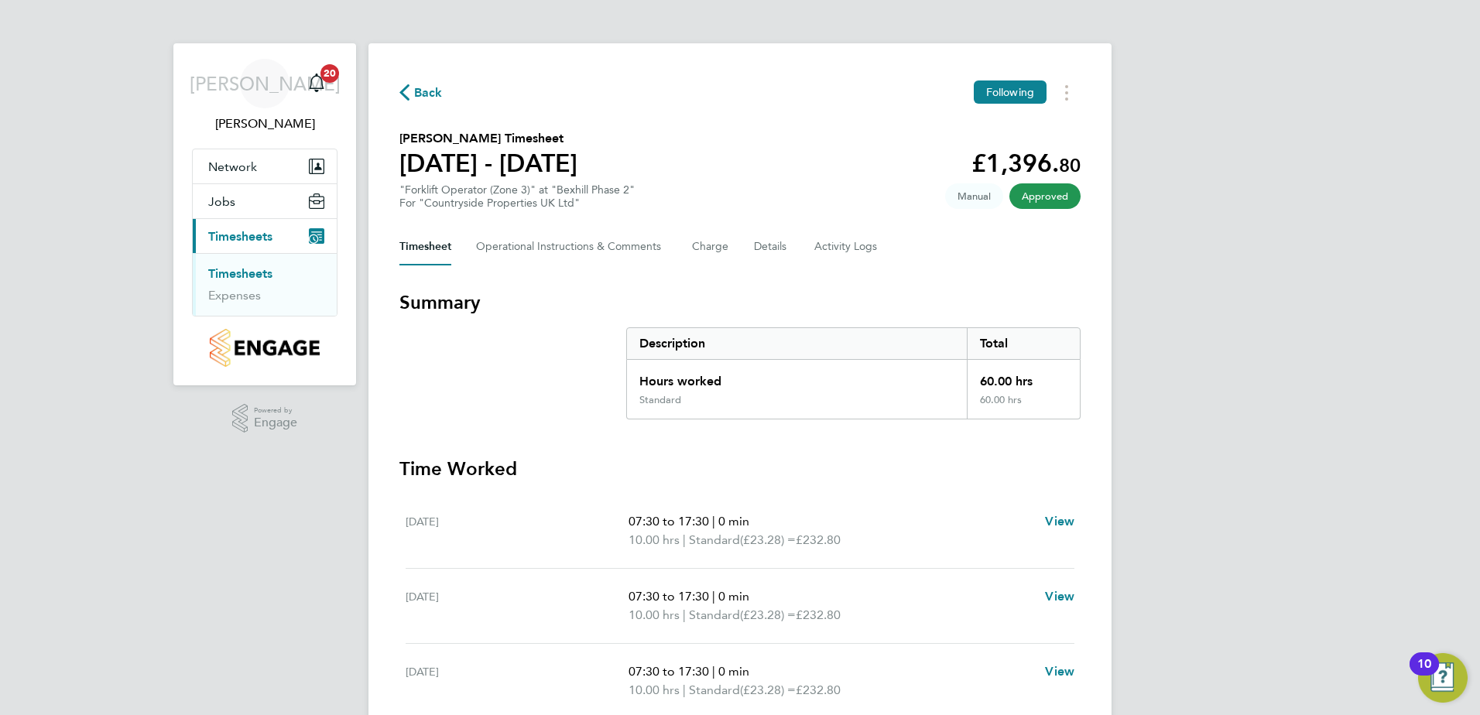
drag, startPoint x: 784, startPoint y: 480, endPoint x: 883, endPoint y: 490, distance: 99.6
click at [878, 490] on section "Time Worked Mon 18 Aug 07:30 to 17:30 | 0 min 10.00 hrs | Standard (£23.28) = £…" at bounding box center [739, 729] width 681 height 544
click at [1040, 203] on span "Approved" at bounding box center [1044, 196] width 71 height 26
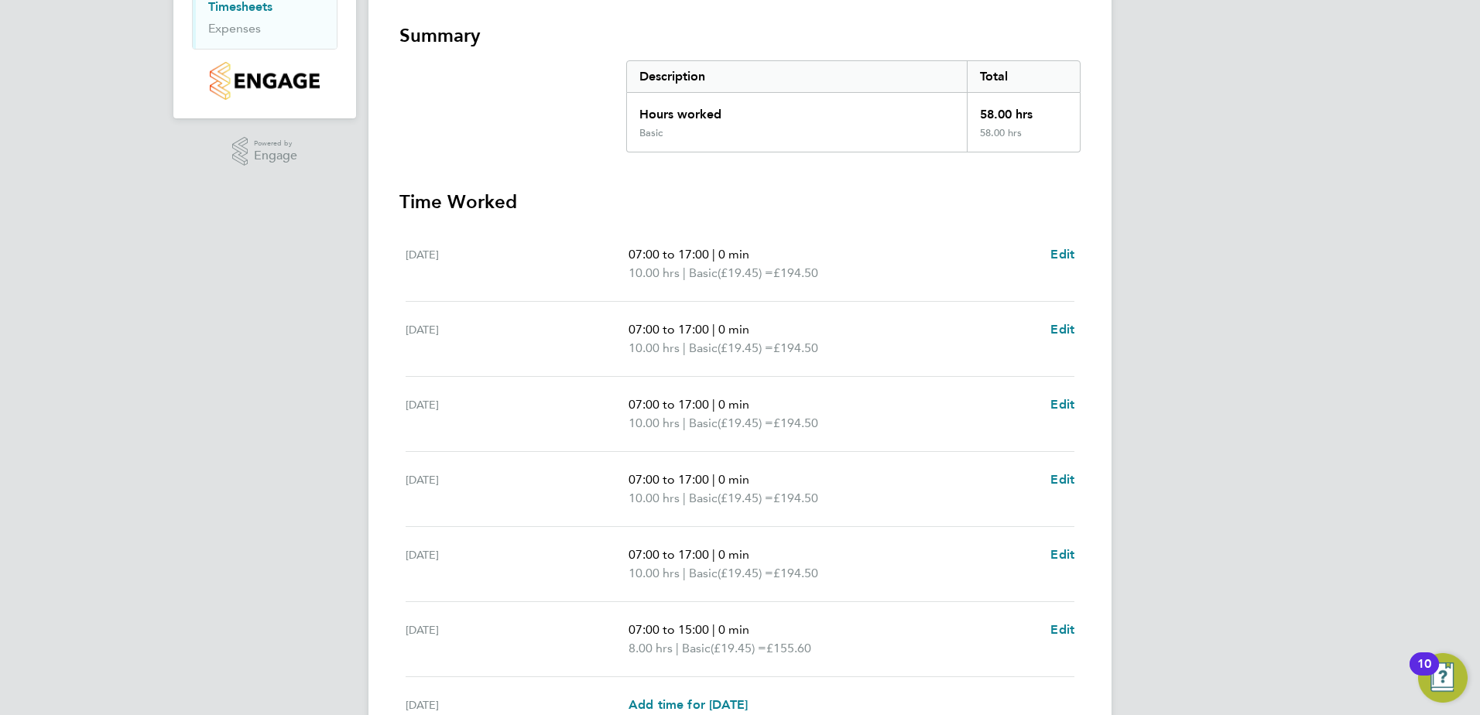
scroll to position [422, 0]
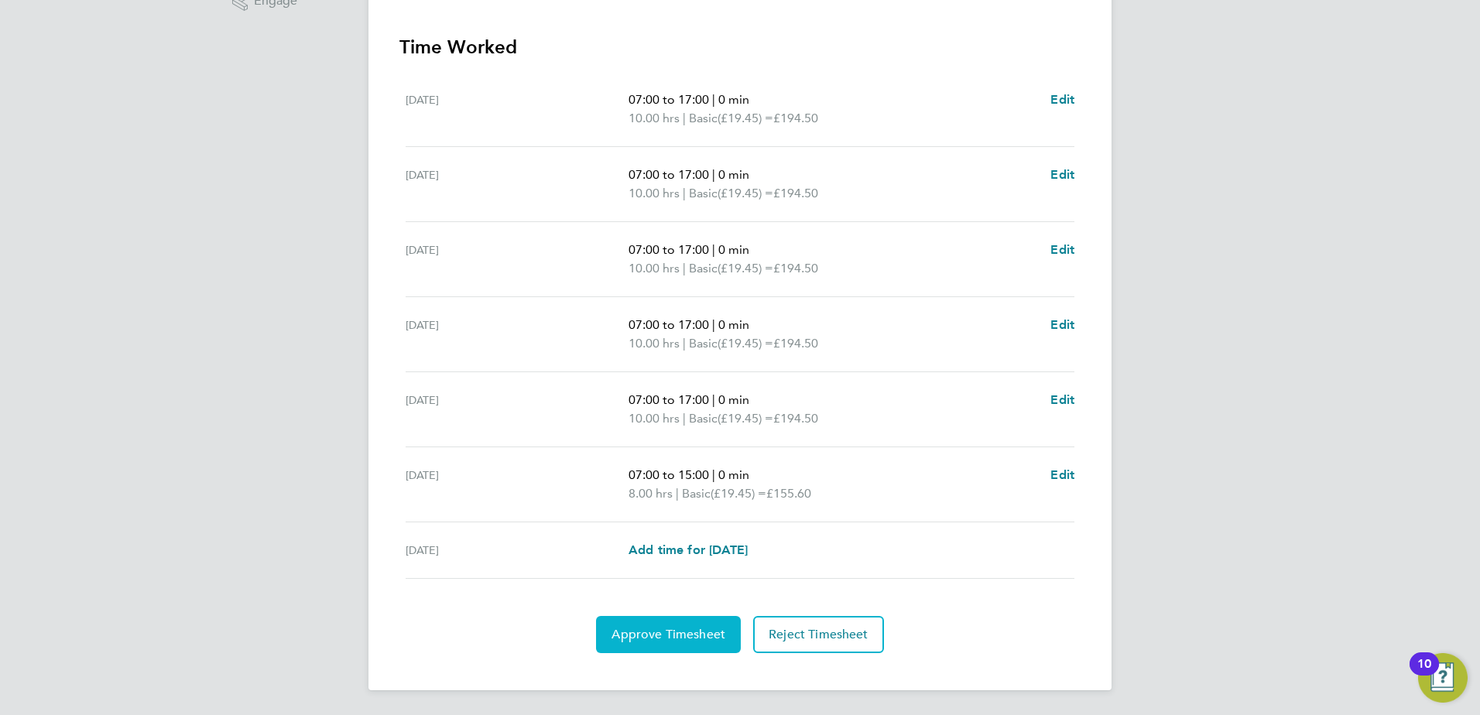
click at [686, 644] on button "Approve Timesheet" at bounding box center [668, 634] width 145 height 37
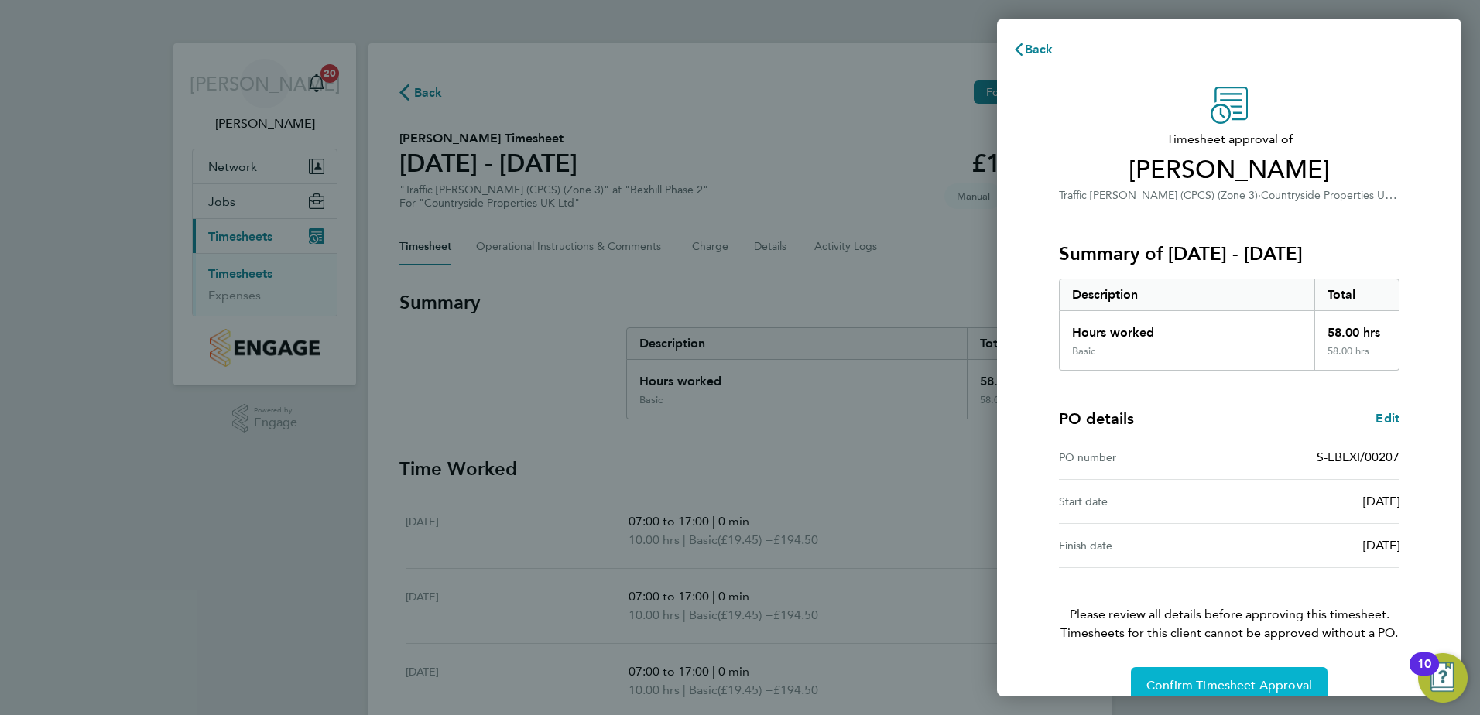
click at [1168, 677] on button "Confirm Timesheet Approval" at bounding box center [1229, 685] width 197 height 37
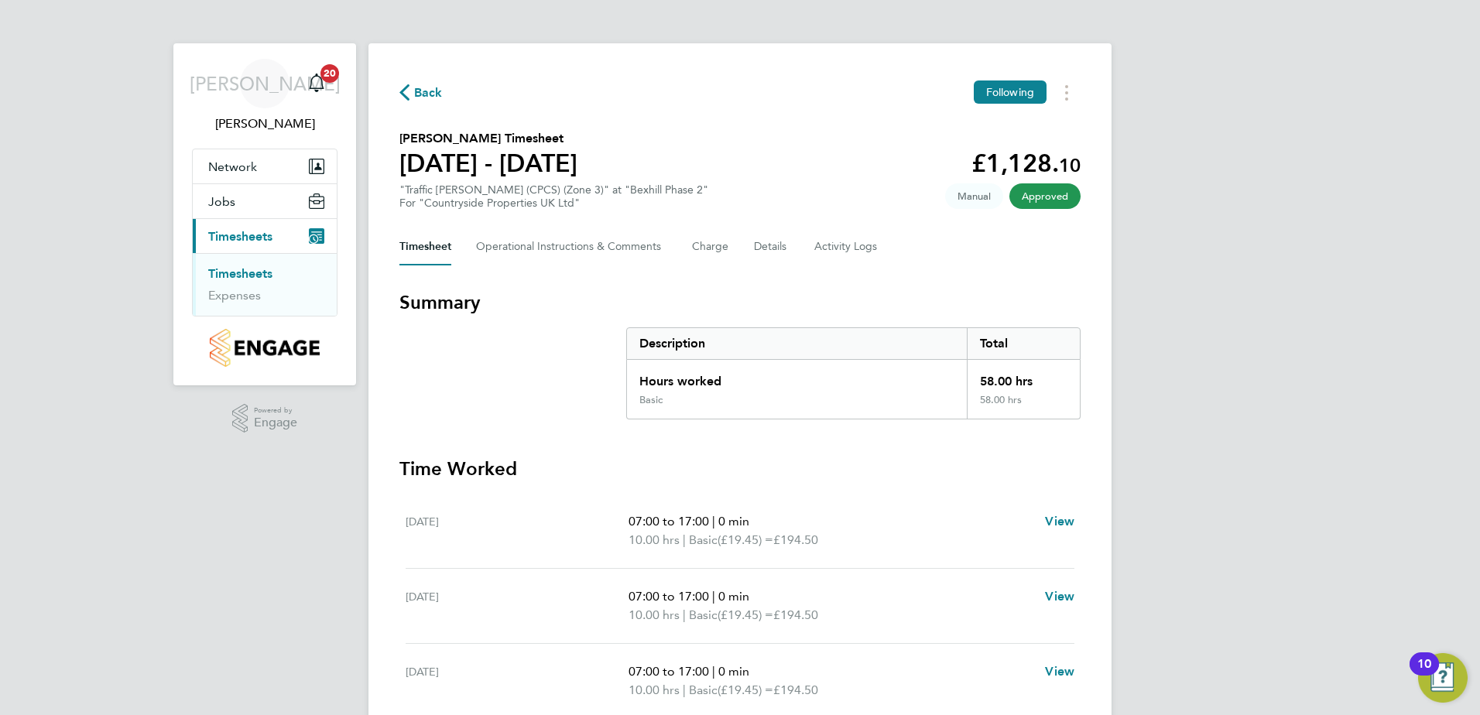
click at [1046, 197] on span "Approved" at bounding box center [1044, 196] width 71 height 26
click at [1028, 200] on span "Approved" at bounding box center [1044, 196] width 71 height 26
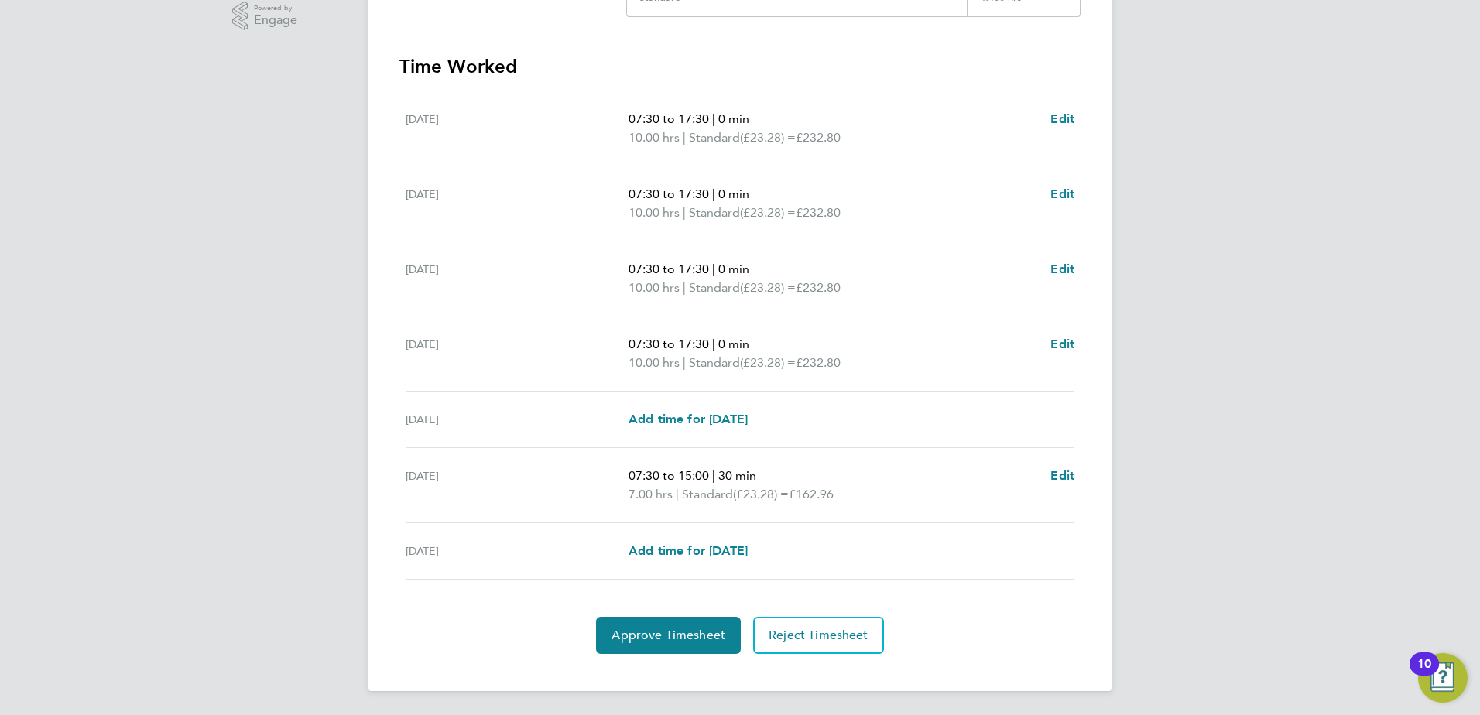
scroll to position [403, 0]
click at [720, 638] on span "Approve Timesheet" at bounding box center [668, 634] width 114 height 15
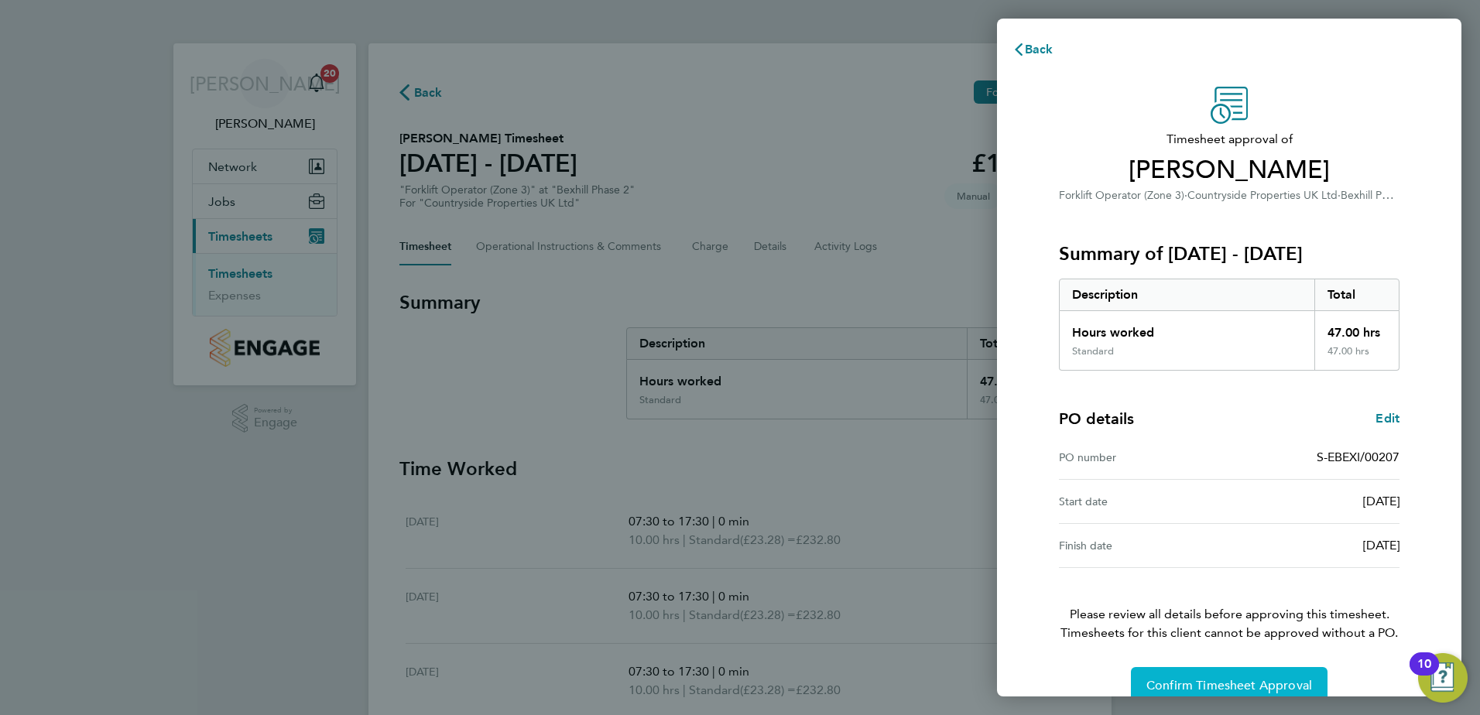
click at [1179, 675] on button "Confirm Timesheet Approval" at bounding box center [1229, 685] width 197 height 37
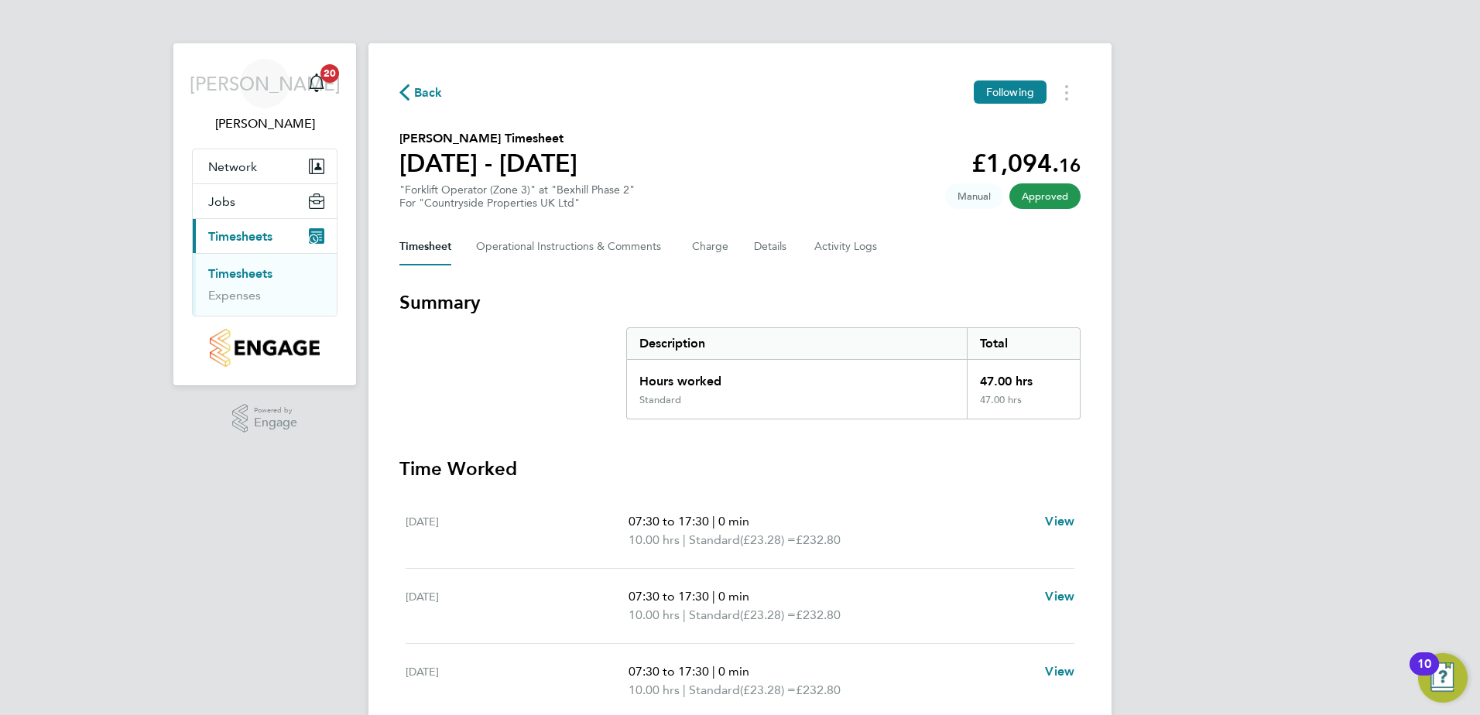
click at [1035, 194] on span "Approved" at bounding box center [1044, 196] width 71 height 26
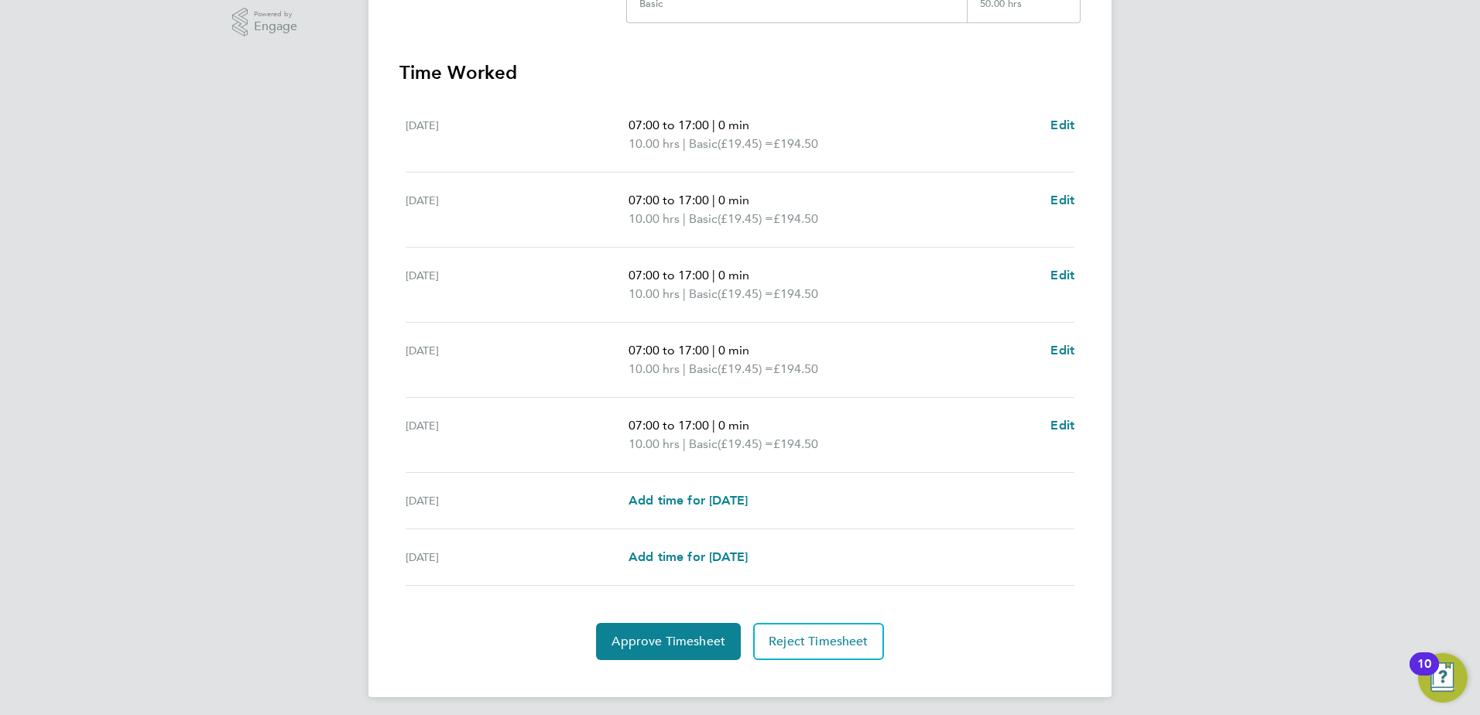
scroll to position [403, 0]
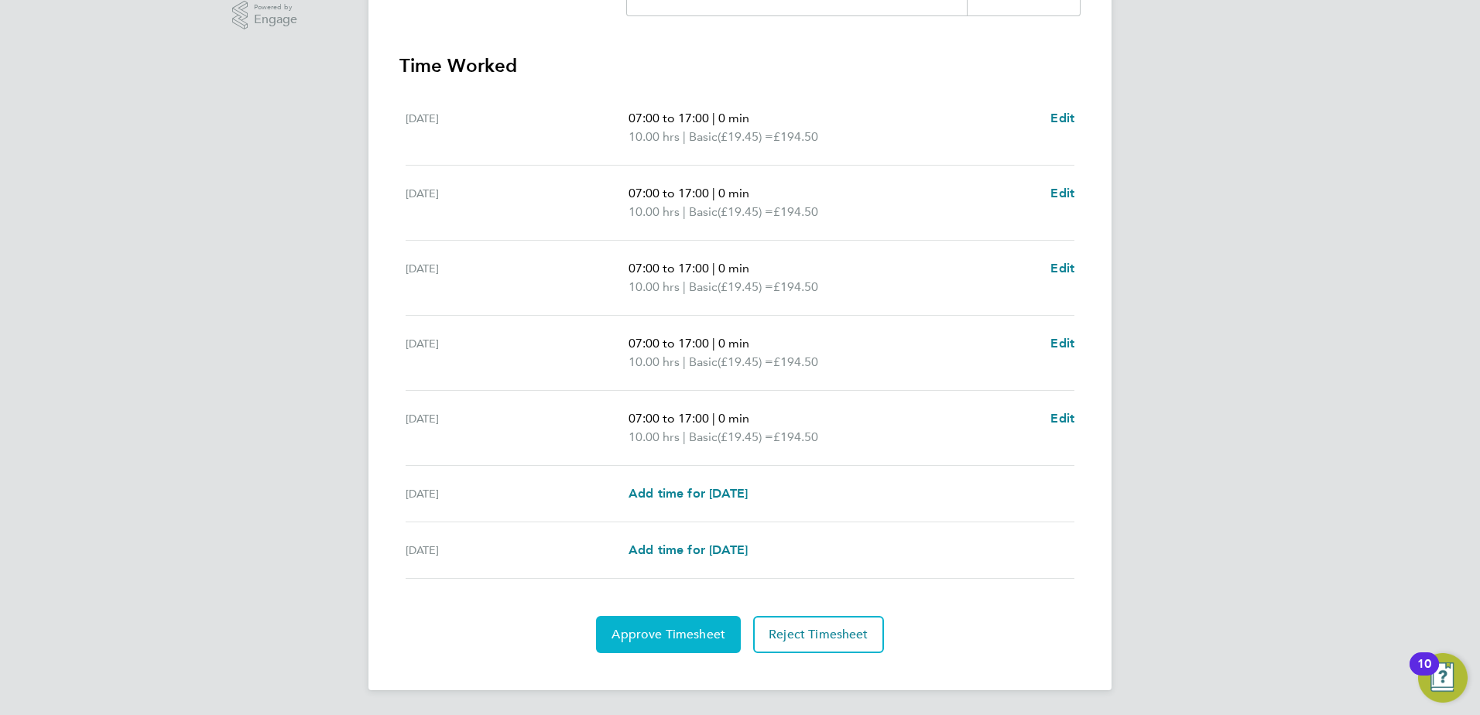
click at [683, 642] on span "Approve Timesheet" at bounding box center [668, 634] width 114 height 15
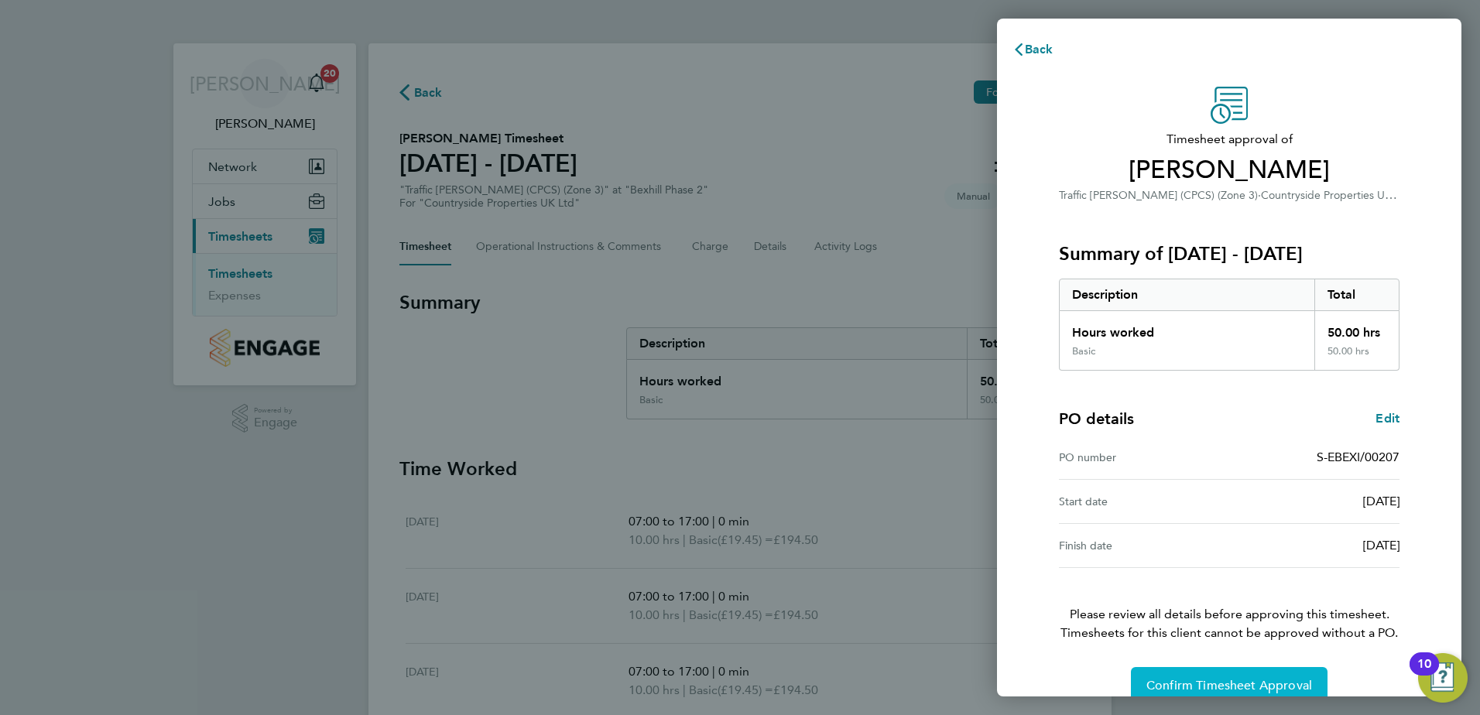
click at [1173, 683] on span "Confirm Timesheet Approval" at bounding box center [1229, 685] width 166 height 15
